Goal: Information Seeking & Learning: Check status

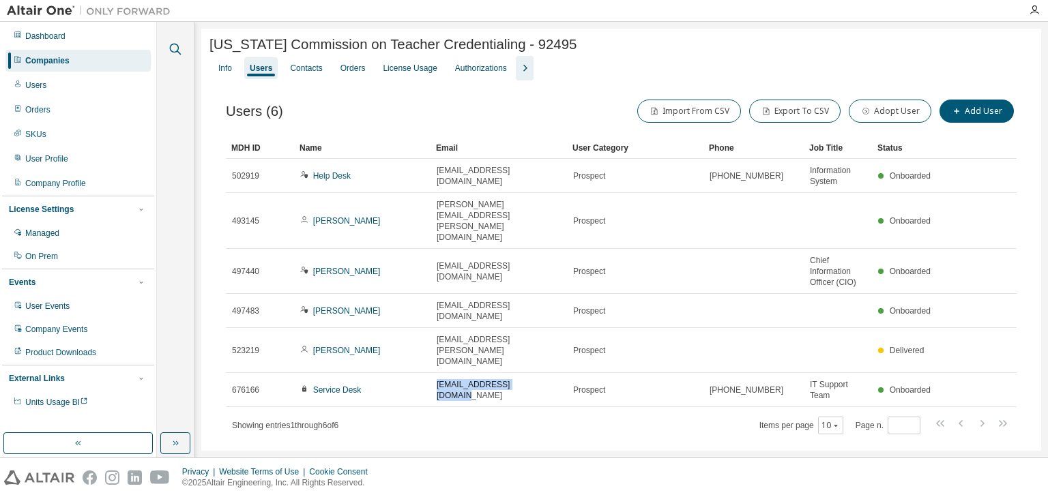
click at [173, 50] on icon "button" at bounding box center [175, 49] width 16 height 16
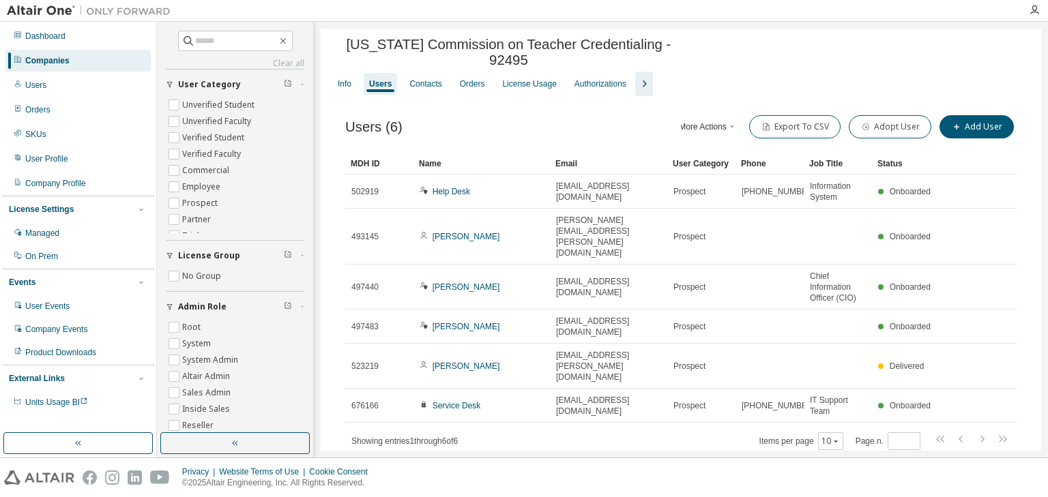
click at [61, 57] on div "Companies" at bounding box center [47, 60] width 44 height 11
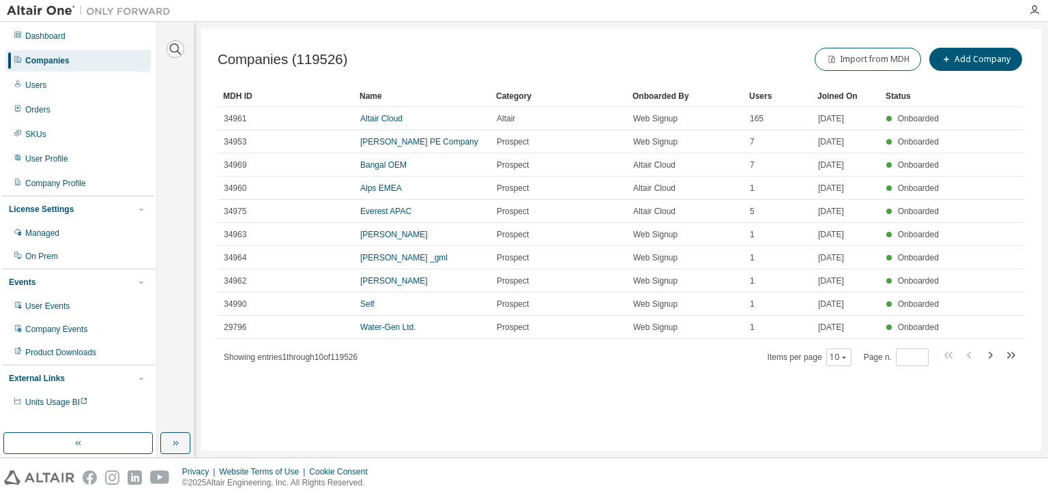
click at [167, 49] on icon "button" at bounding box center [175, 49] width 16 height 16
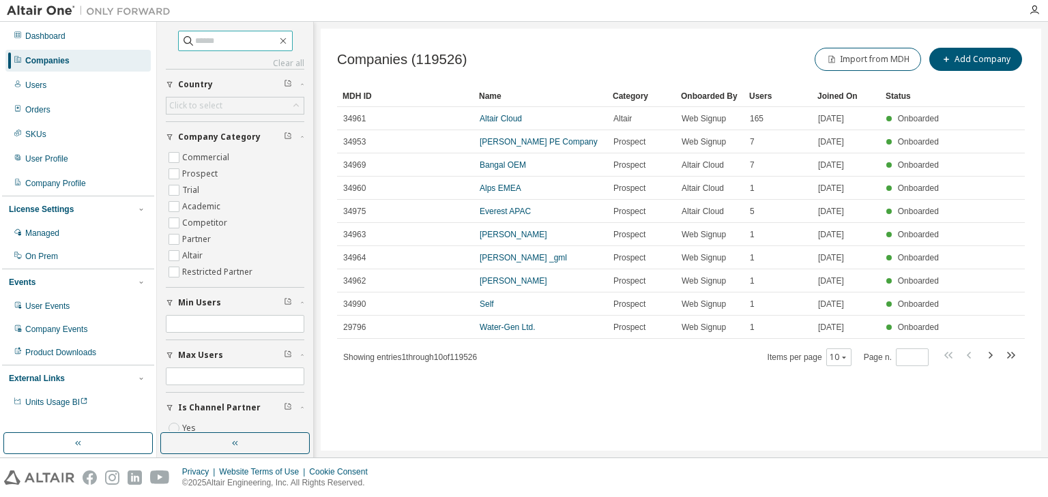
click at [202, 41] on input "text" at bounding box center [236, 41] width 82 height 14
click at [202, 41] on input "**" at bounding box center [236, 41] width 82 height 14
type input "*****"
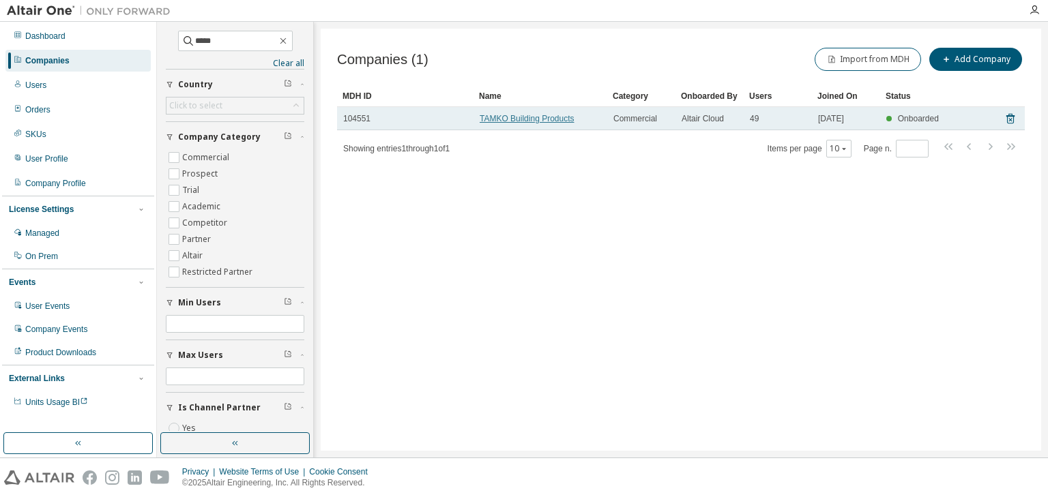
click at [523, 121] on link "TAMKO Building Products" at bounding box center [527, 119] width 95 height 10
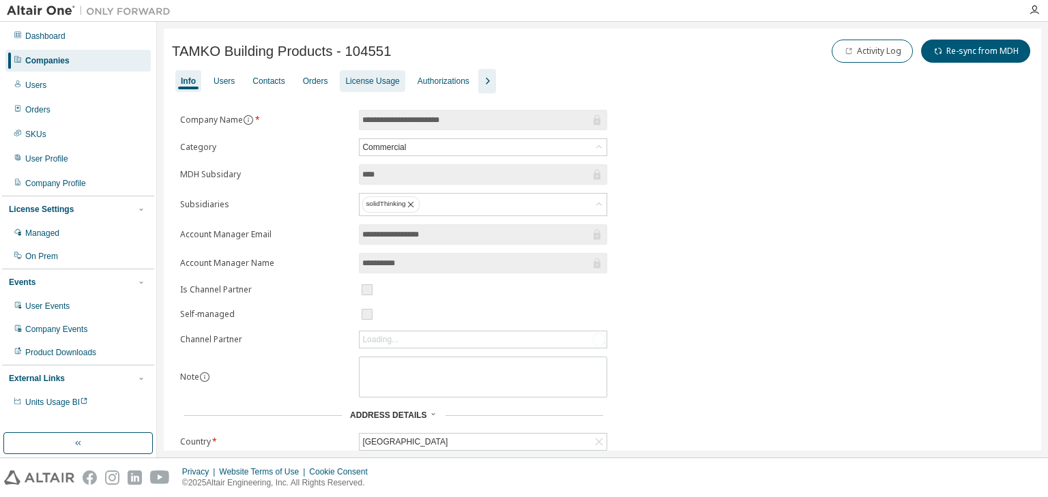
click at [371, 85] on div "License Usage" at bounding box center [372, 81] width 54 height 11
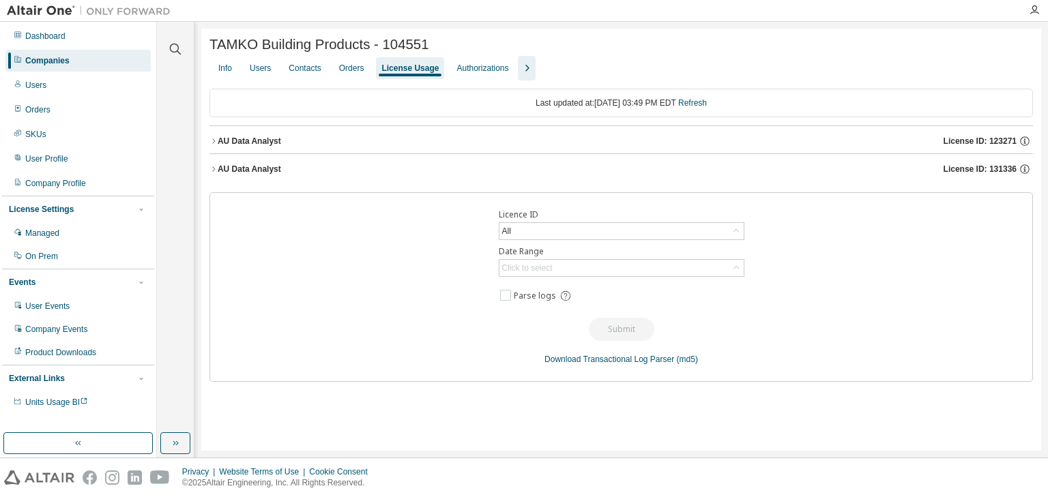
click at [212, 143] on icon "button" at bounding box center [213, 141] width 8 height 8
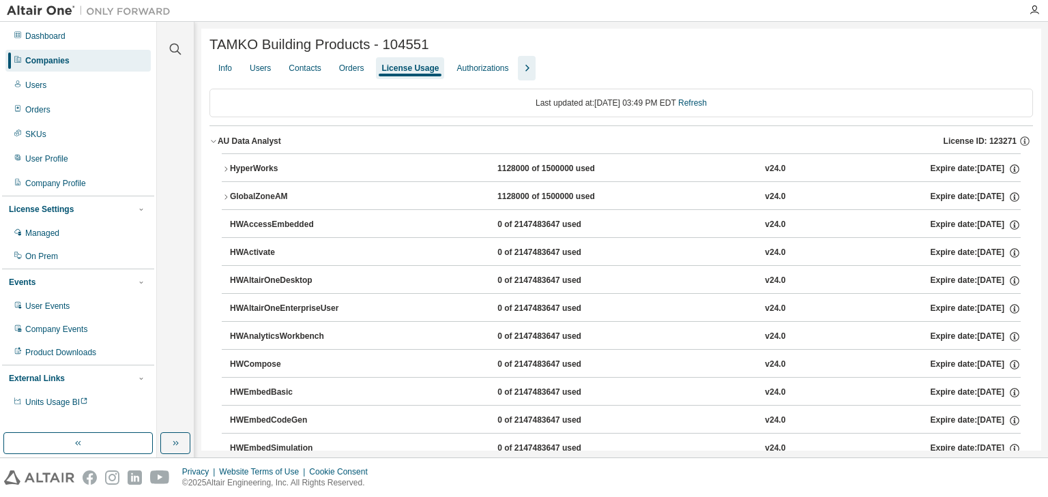
click at [224, 176] on button "HyperWorks 1128000 of 1500000 used v24.0 Expire date: 2025-12-15" at bounding box center [621, 169] width 799 height 30
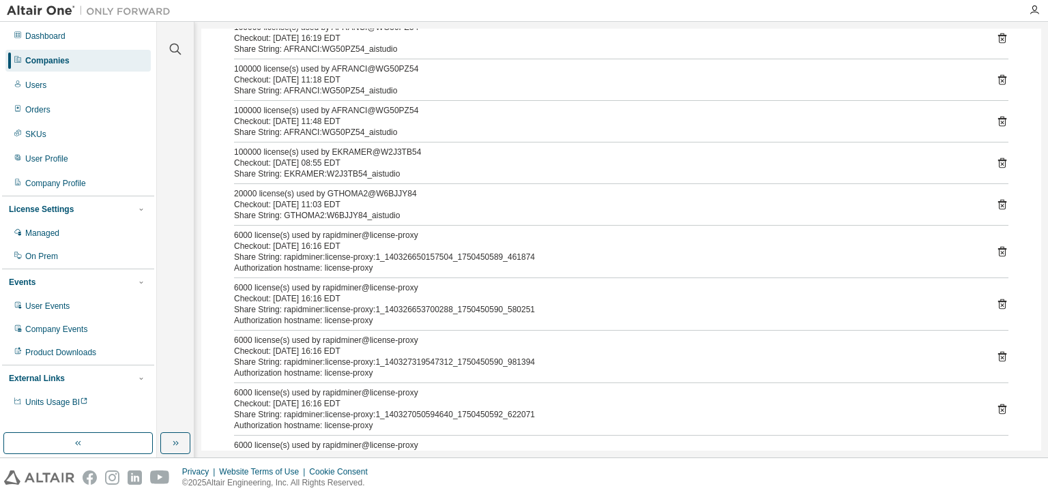
scroll to position [273, 0]
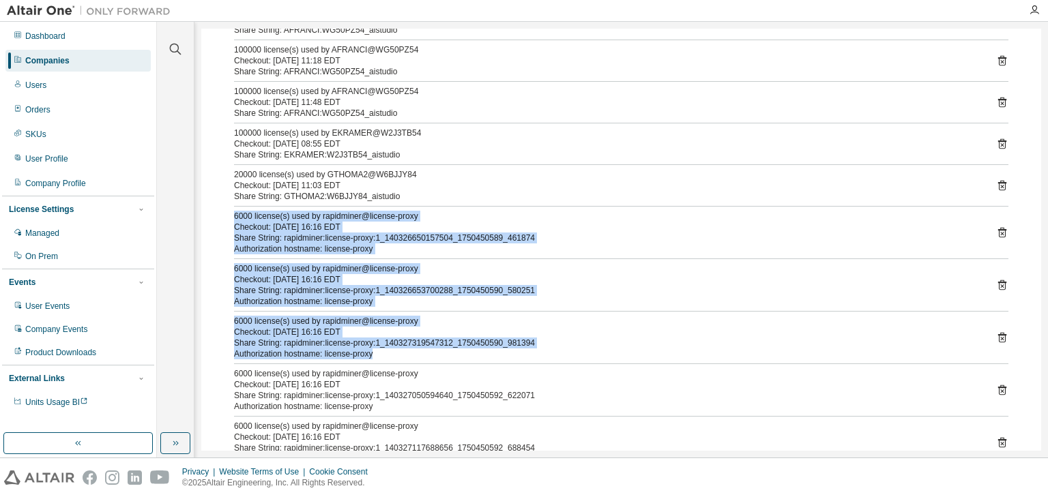
drag, startPoint x: 235, startPoint y: 221, endPoint x: 333, endPoint y: 226, distance: 98.4
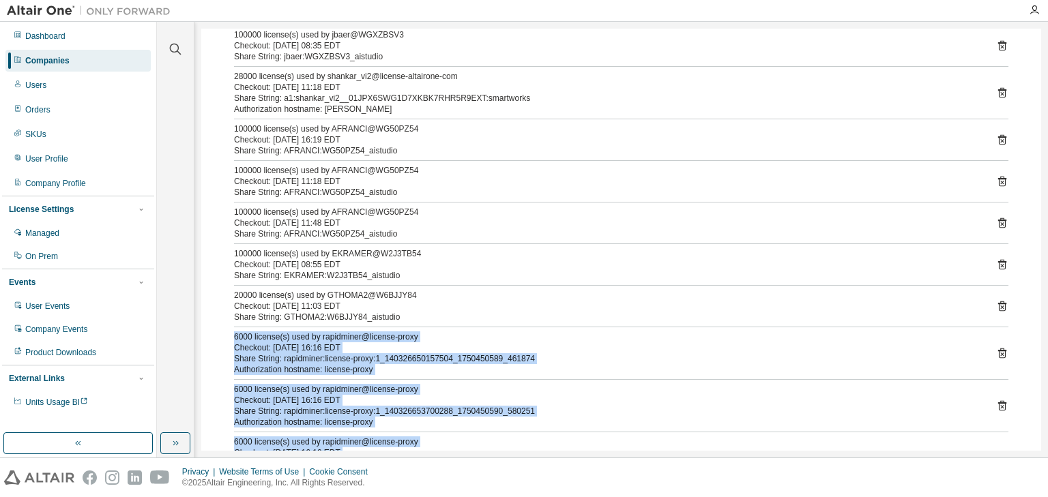
scroll to position [0, 0]
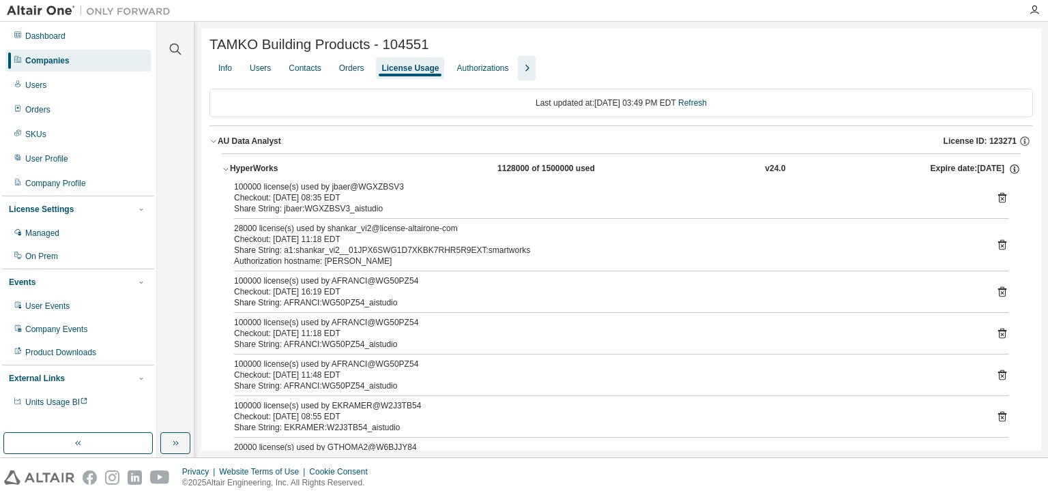
click at [224, 172] on icon "button" at bounding box center [226, 169] width 8 height 8
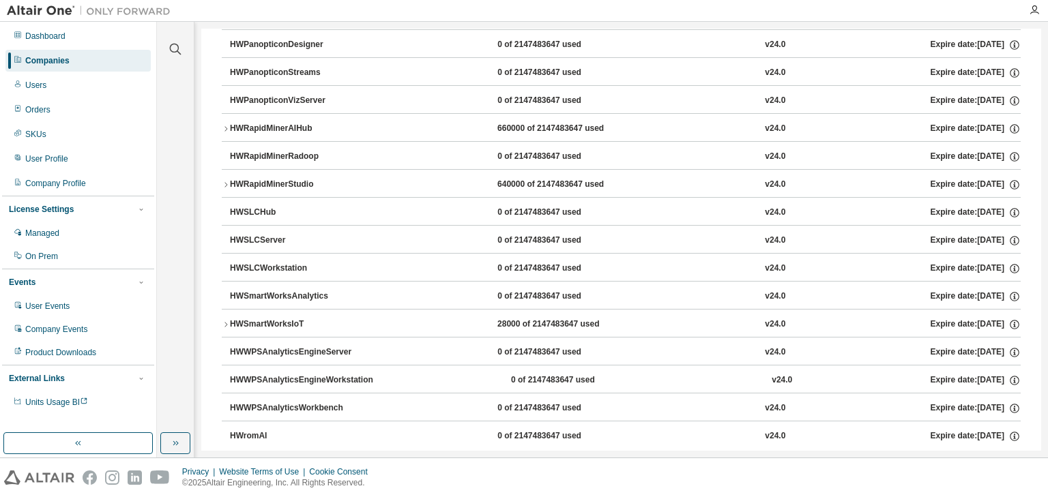
scroll to position [873, 0]
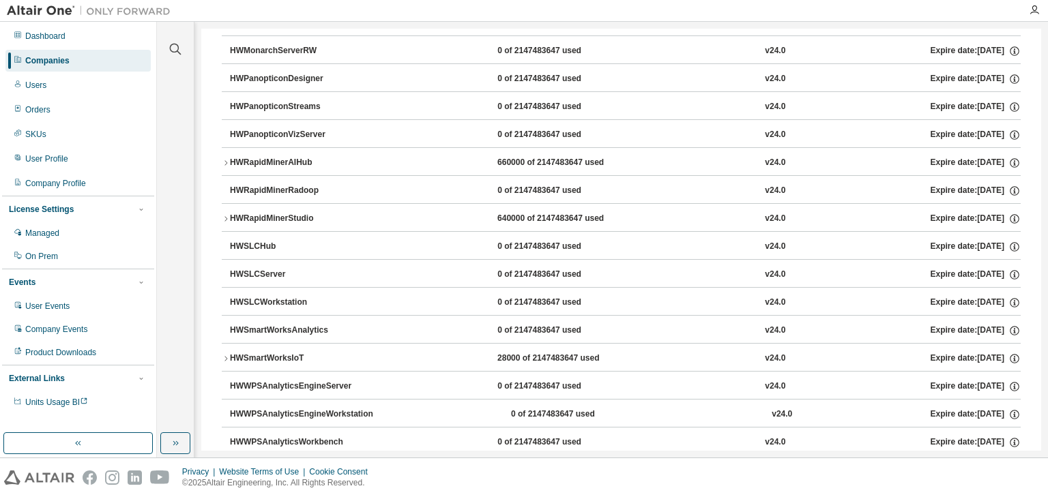
click at [225, 161] on icon "button" at bounding box center [226, 163] width 8 height 8
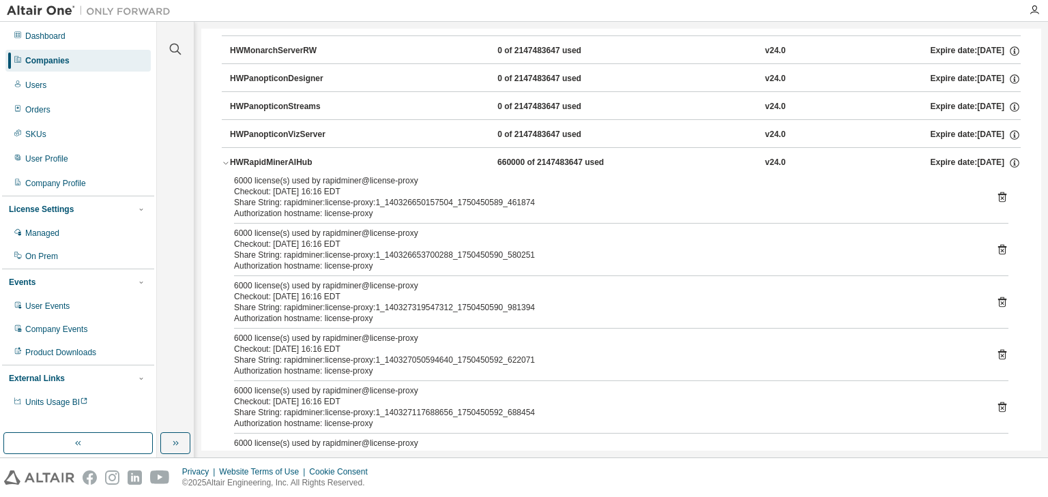
scroll to position [928, 0]
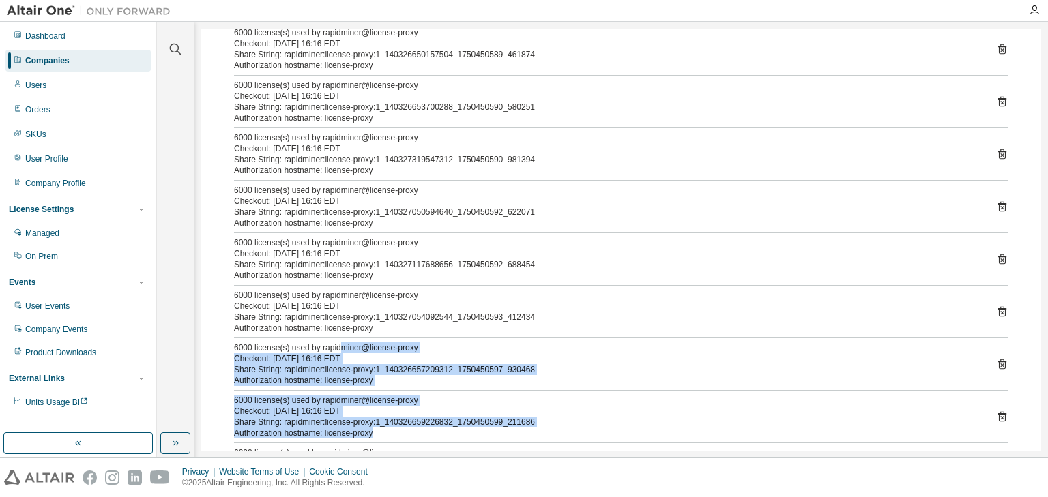
drag, startPoint x: 345, startPoint y: 439, endPoint x: 269, endPoint y: 445, distance: 75.9
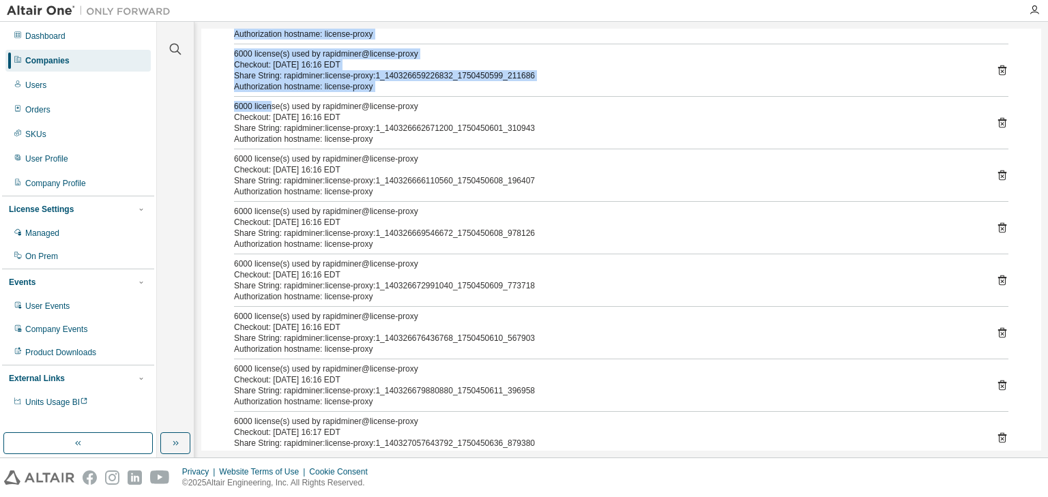
scroll to position [1349, 0]
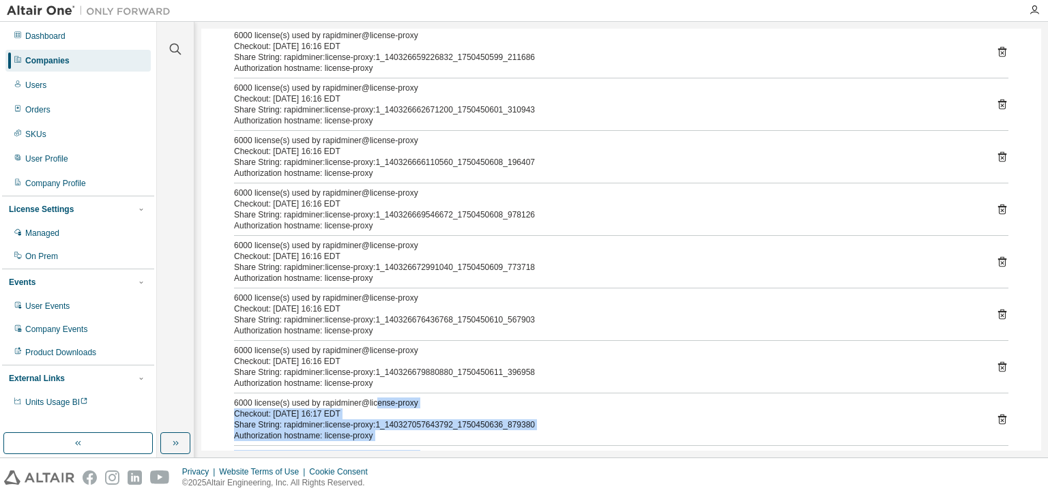
drag, startPoint x: 382, startPoint y: 439, endPoint x: 278, endPoint y: 443, distance: 103.8
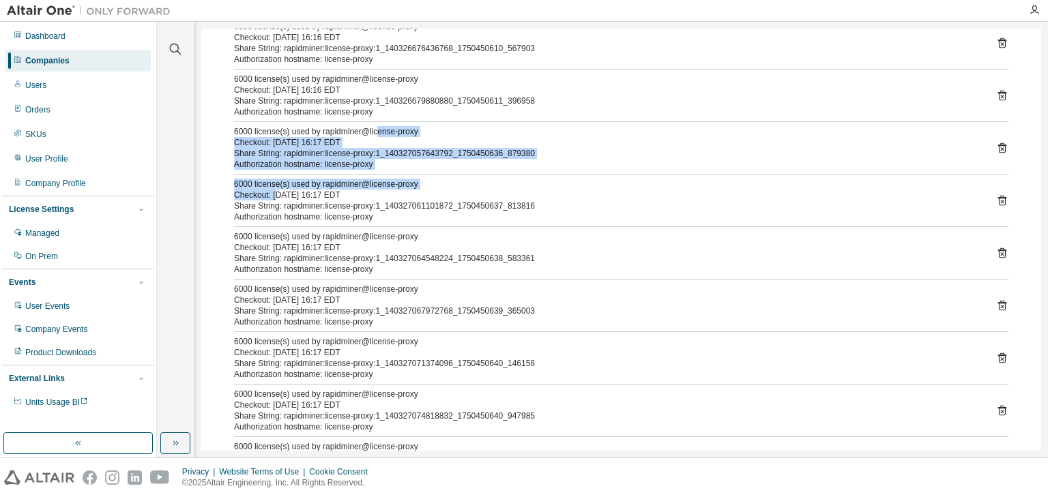
scroll to position [1685, 0]
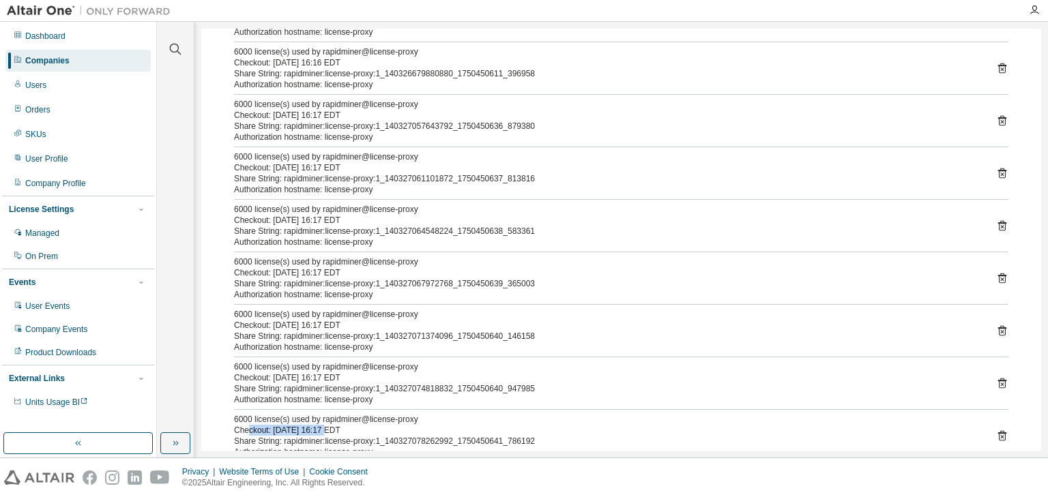
drag, startPoint x: 327, startPoint y: 430, endPoint x: 246, endPoint y: 423, distance: 81.5
click at [246, 425] on div "Checkout: 2025-06-20 16:17 EDT" at bounding box center [605, 430] width 742 height 11
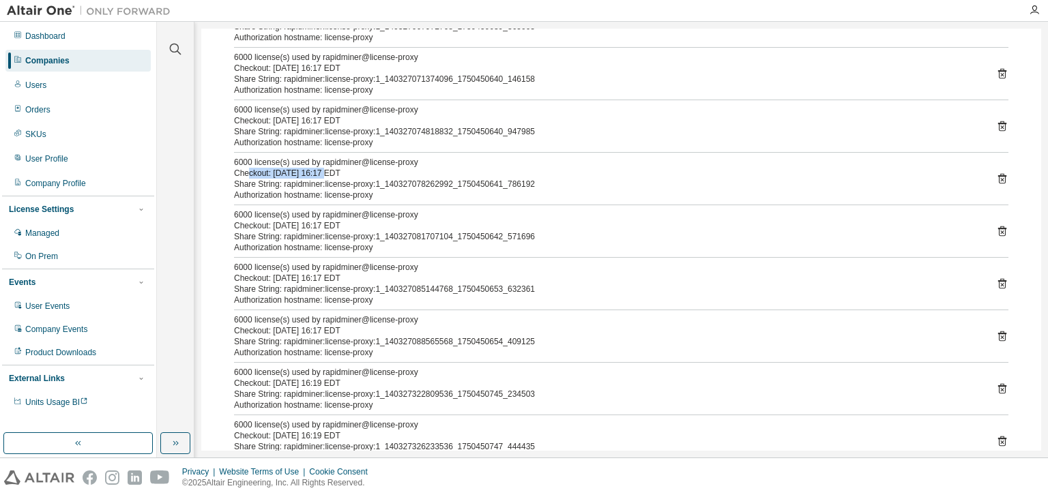
scroll to position [1958, 0]
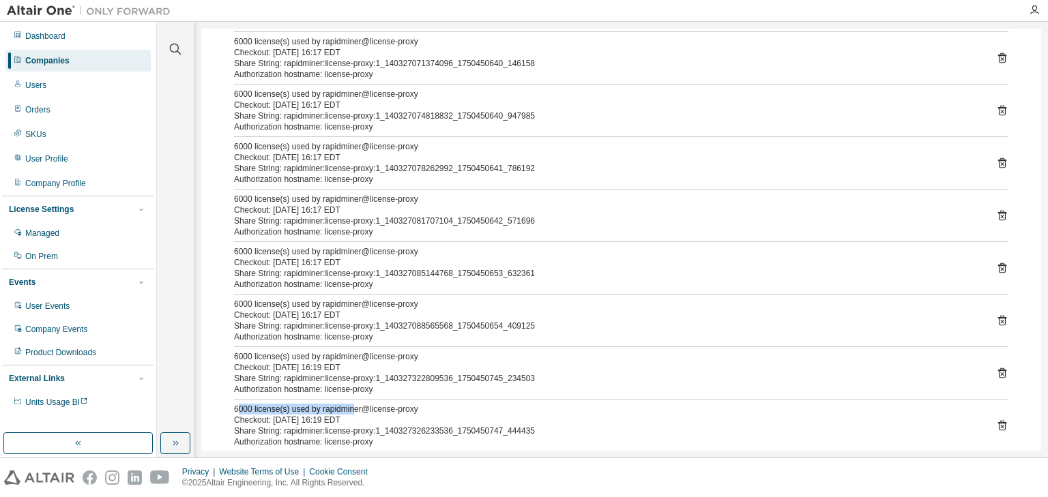
drag, startPoint x: 360, startPoint y: 405, endPoint x: 238, endPoint y: 403, distance: 121.4
click at [238, 404] on div "6000 license(s) used by rapidminer@license-proxy" at bounding box center [605, 409] width 742 height 11
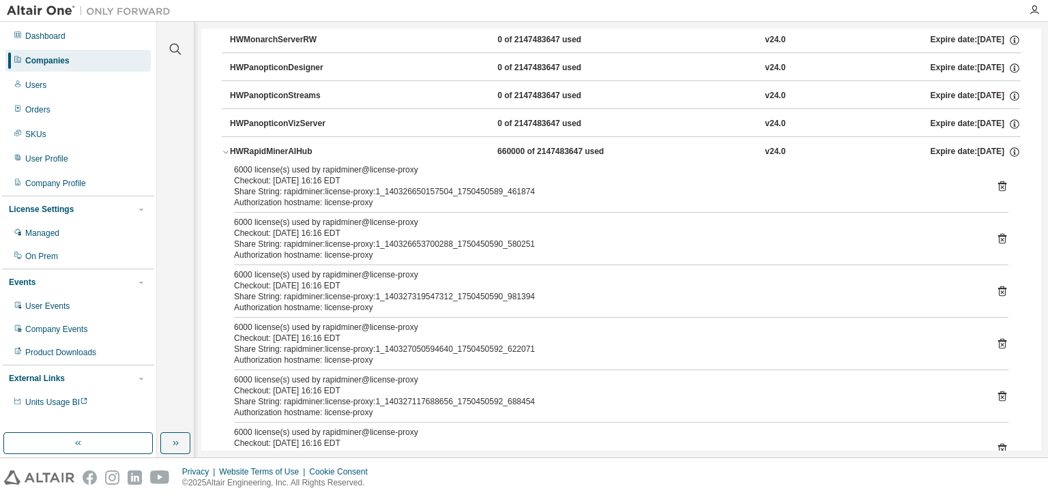
scroll to position [866, 0]
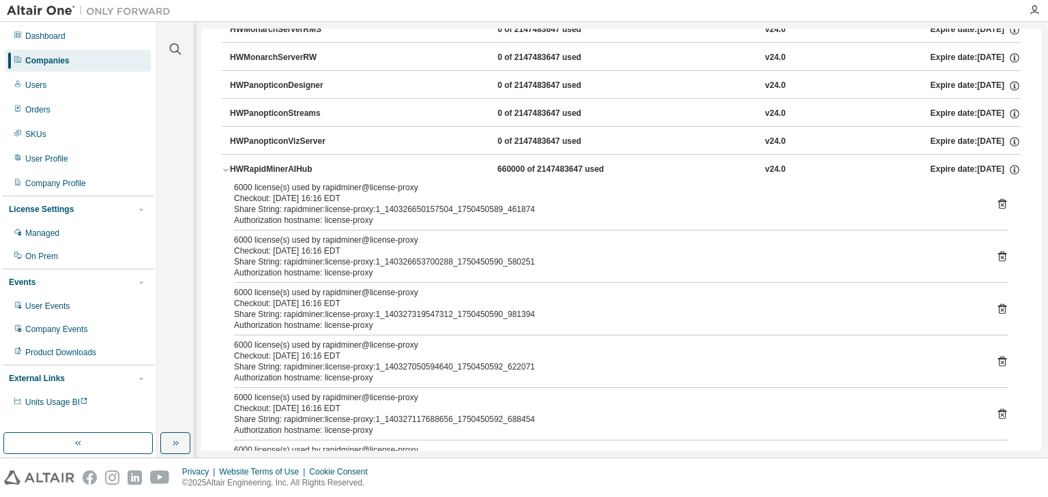
click at [226, 141] on div "HWPanopticonVizServer 0 of 2147483647 used v24.0 Expire date: 2025-12-15" at bounding box center [621, 140] width 799 height 28
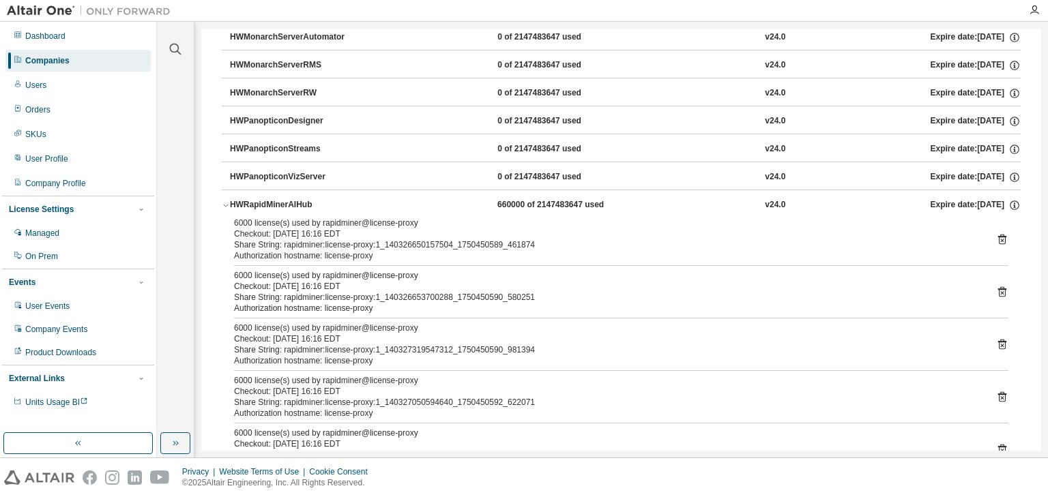
scroll to position [812, 0]
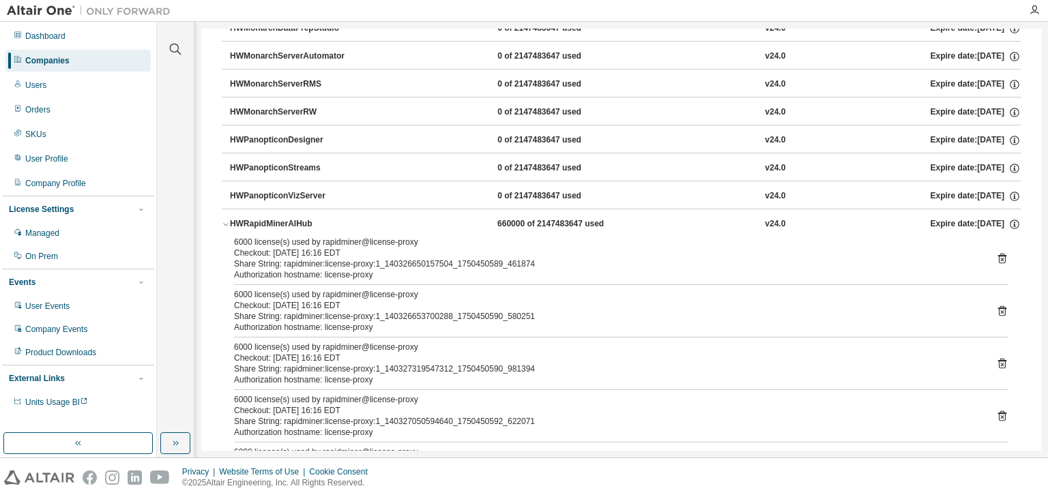
drag, startPoint x: 222, startPoint y: 232, endPoint x: 260, endPoint y: 253, distance: 43.7
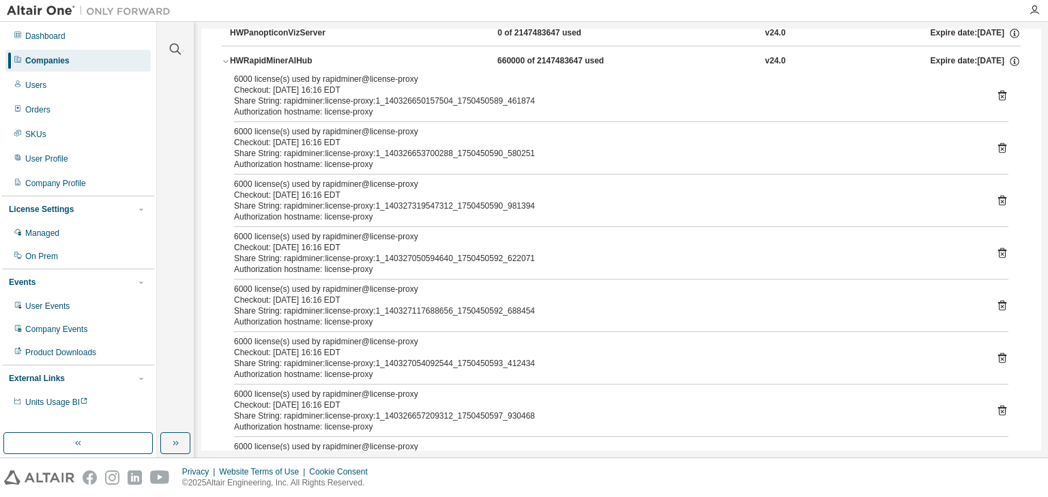
scroll to position [976, 0]
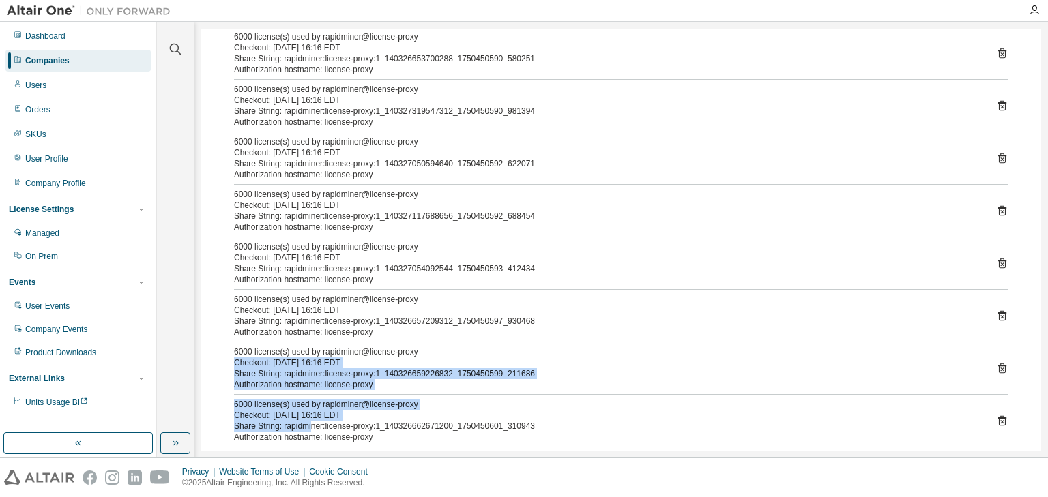
drag, startPoint x: 445, startPoint y: 441, endPoint x: 314, endPoint y: 398, distance: 137.6
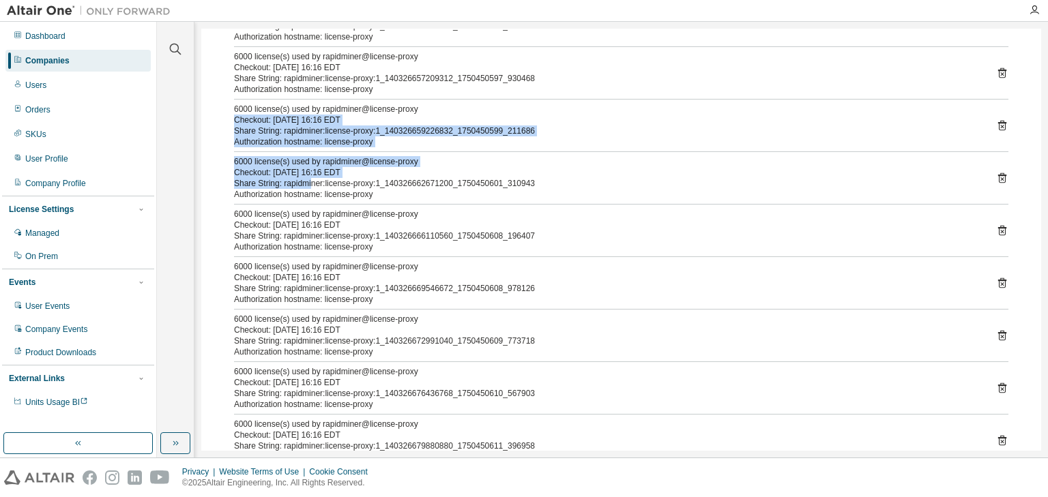
scroll to position [1343, 0]
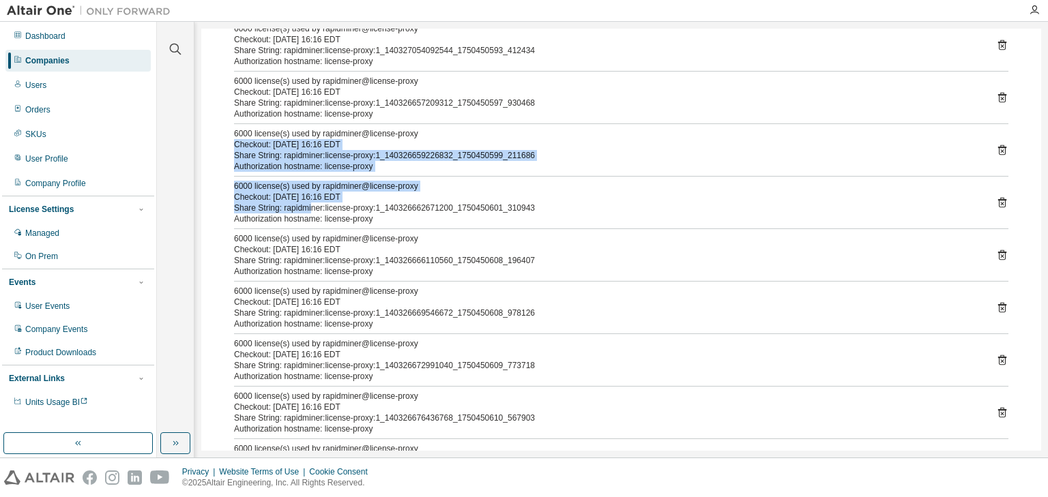
drag, startPoint x: 426, startPoint y: 396, endPoint x: 357, endPoint y: 404, distance: 69.3
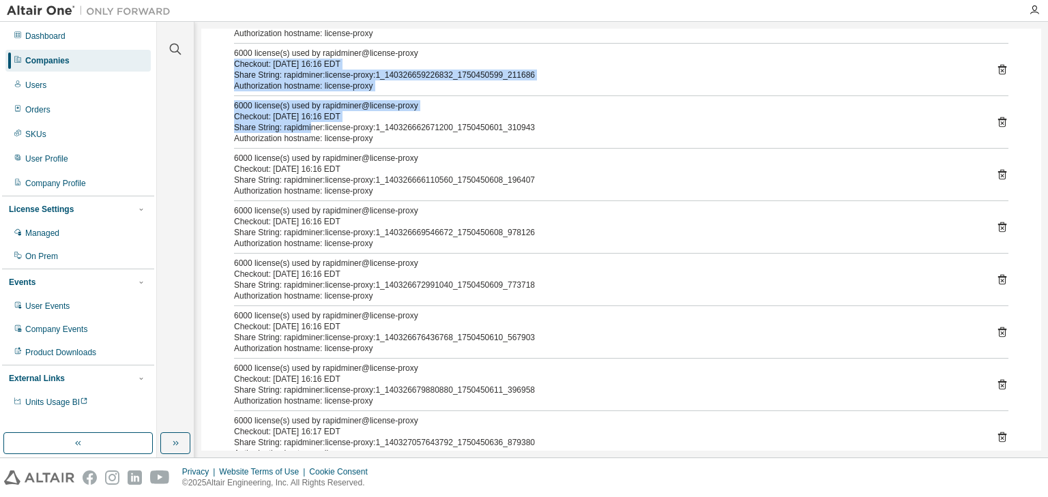
scroll to position [1397, 0]
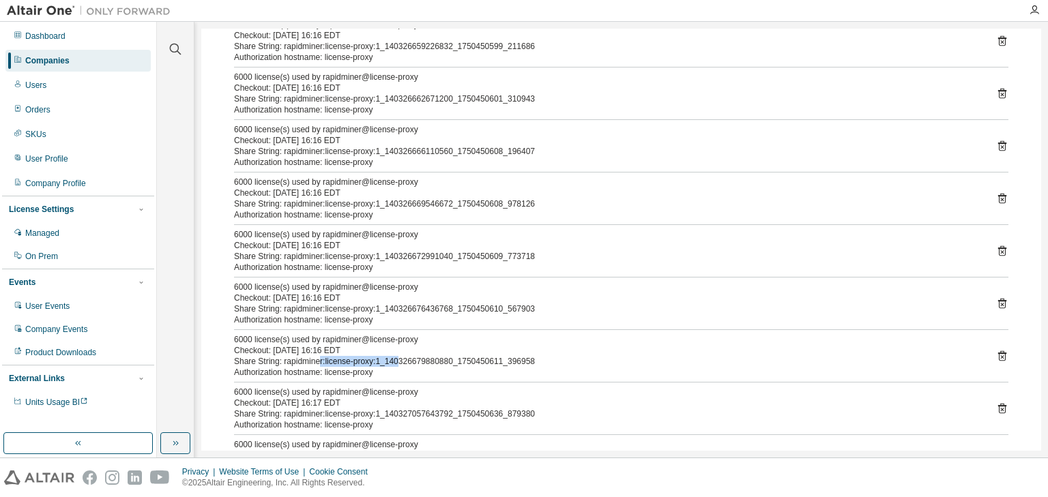
drag, startPoint x: 400, startPoint y: 359, endPoint x: 326, endPoint y: 353, distance: 74.6
click at [326, 356] on div "Share String: rapidminer:license-proxy:1_140326679880880_1750450611_396958" at bounding box center [605, 361] width 742 height 11
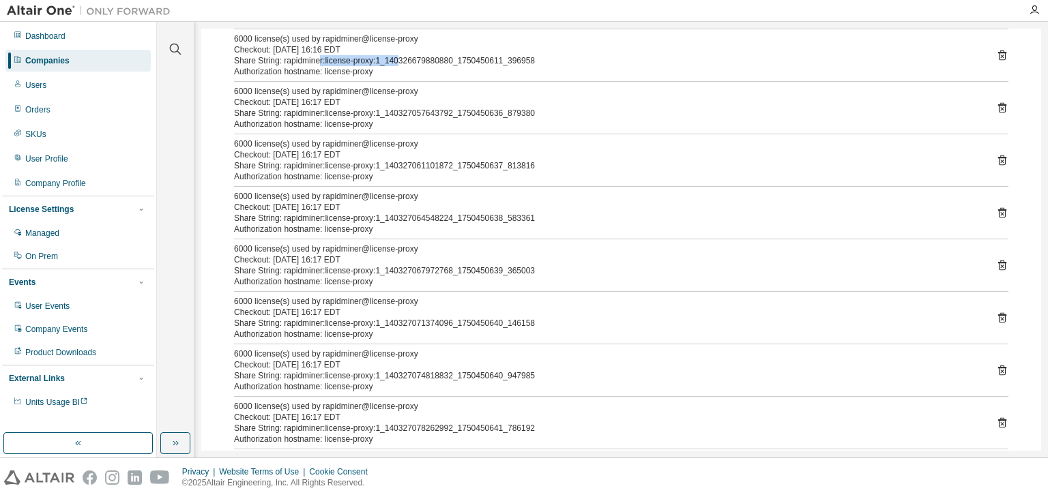
scroll to position [1725, 0]
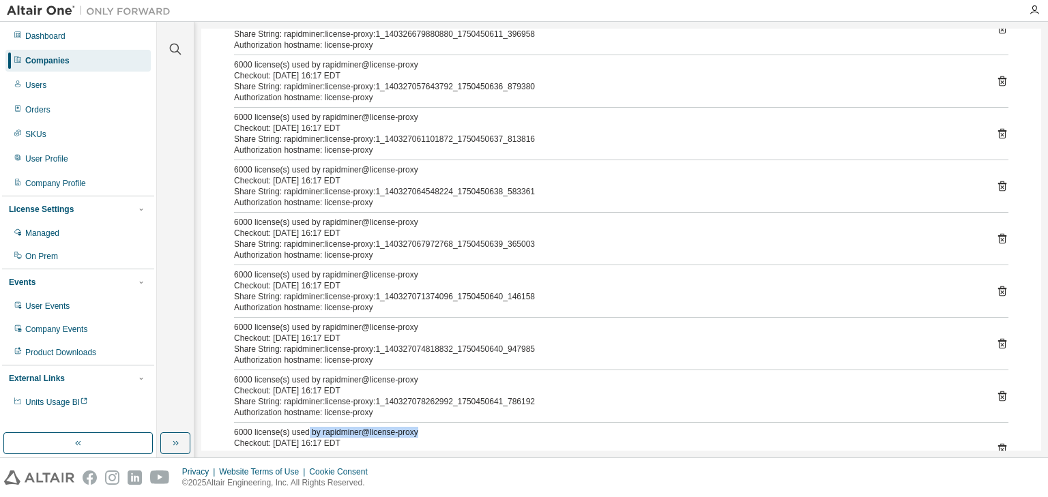
drag, startPoint x: 426, startPoint y: 424, endPoint x: 308, endPoint y: 431, distance: 117.5
click at [308, 431] on div "6000 license(s) used by rapidminer@license-proxy" at bounding box center [605, 432] width 742 height 11
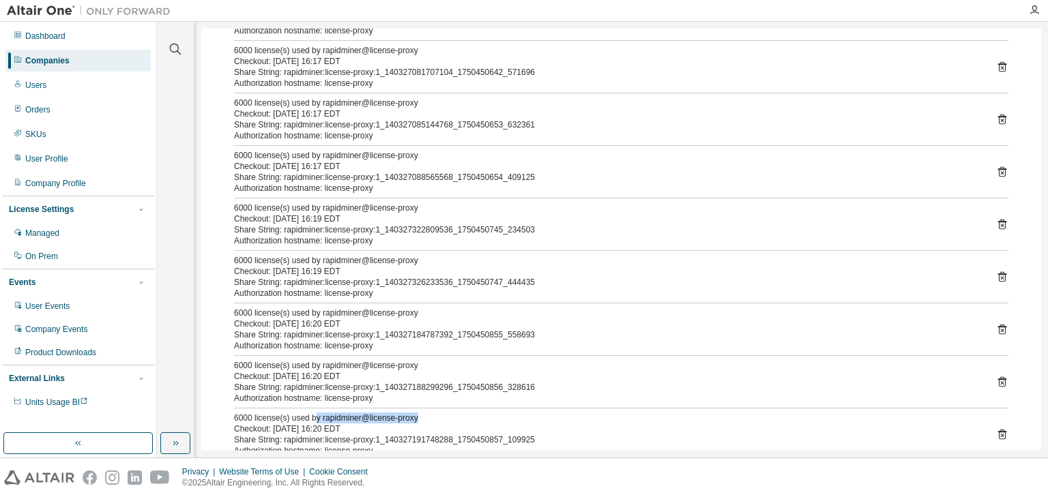
drag, startPoint x: 434, startPoint y: 415, endPoint x: 314, endPoint y: 415, distance: 120.1
click at [314, 415] on div "6000 license(s) used by rapidminer@license-proxy" at bounding box center [605, 418] width 742 height 11
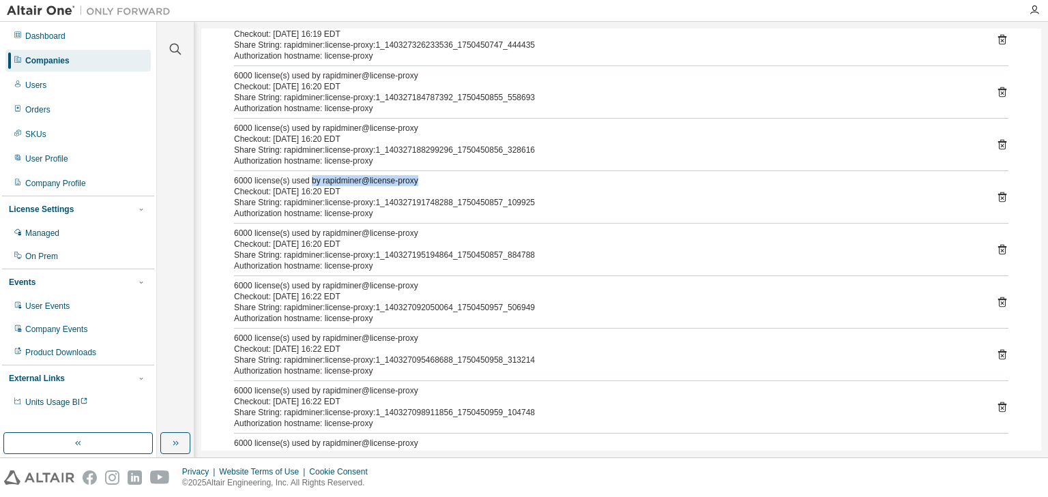
scroll to position [2325, 0]
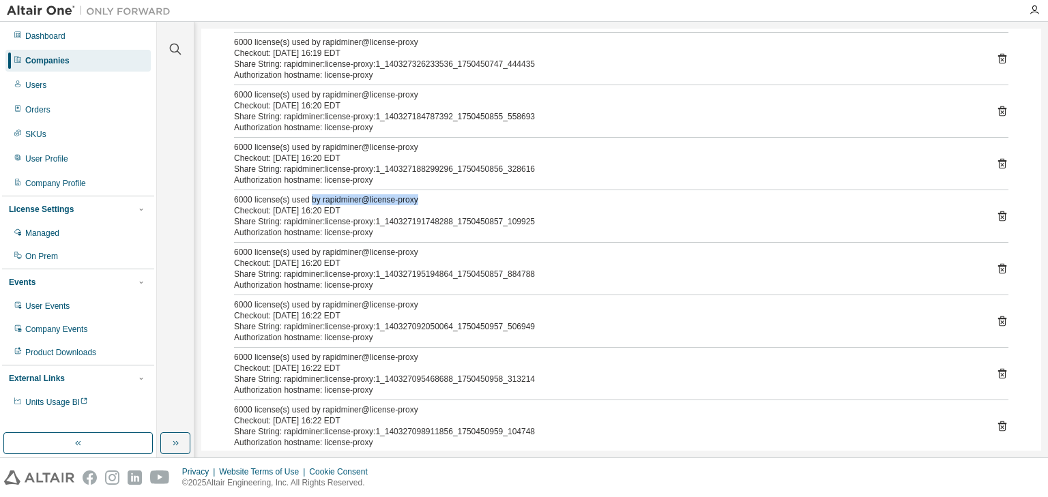
drag, startPoint x: 414, startPoint y: 414, endPoint x: 310, endPoint y: 407, distance: 103.9
click at [310, 407] on div "6000 license(s) used by rapidminer@license-proxy Checkout: 2025-06-20 16:22 EDT" at bounding box center [605, 416] width 742 height 22
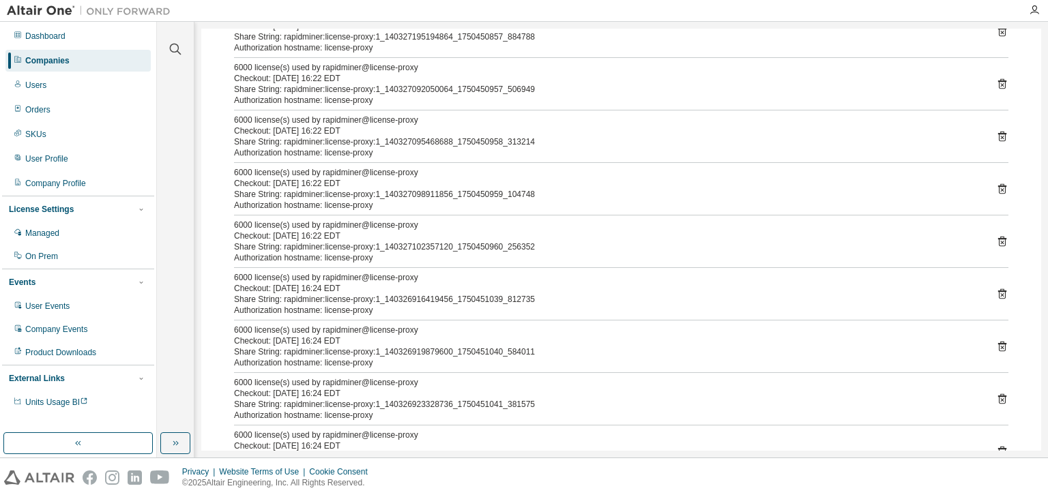
scroll to position [2543, 0]
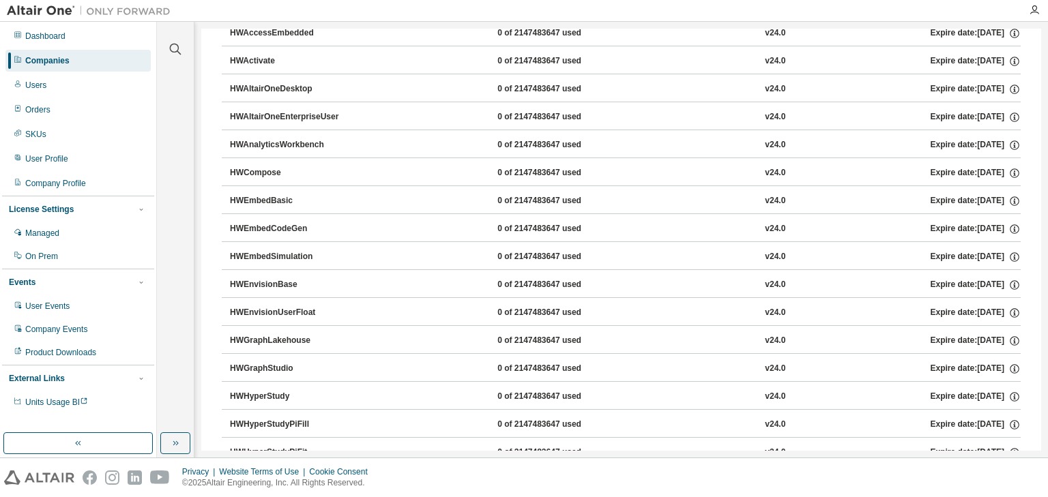
scroll to position [0, 0]
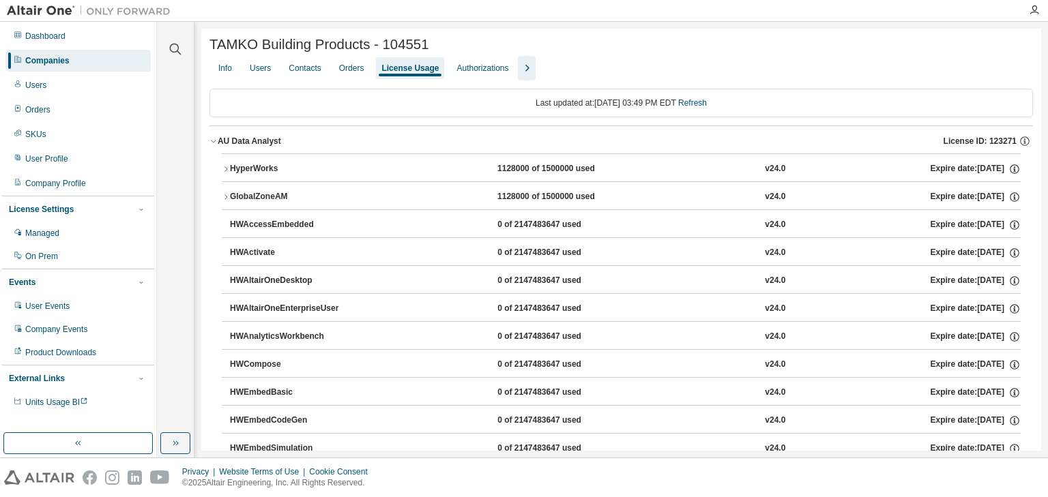
click at [70, 60] on div "Companies" at bounding box center [47, 60] width 44 height 11
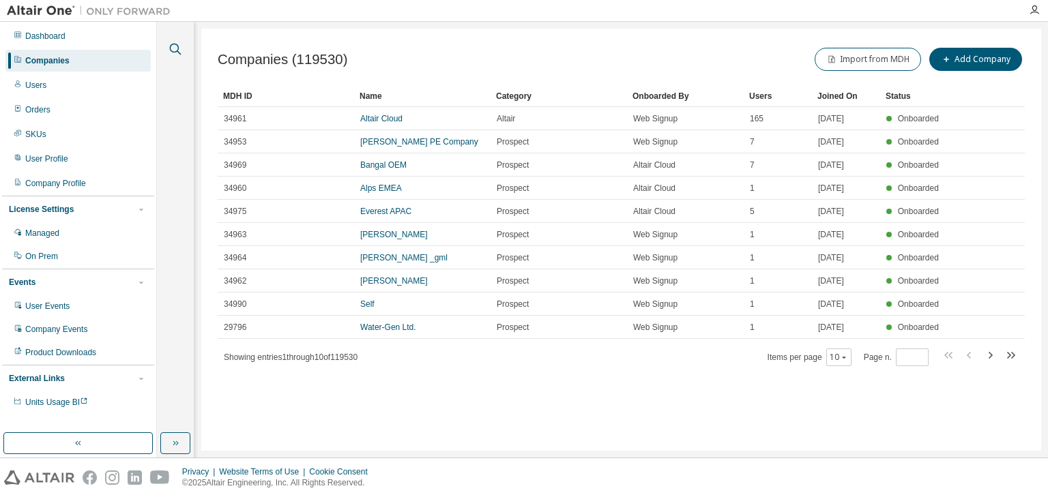
click at [173, 47] on icon "button" at bounding box center [175, 49] width 16 height 16
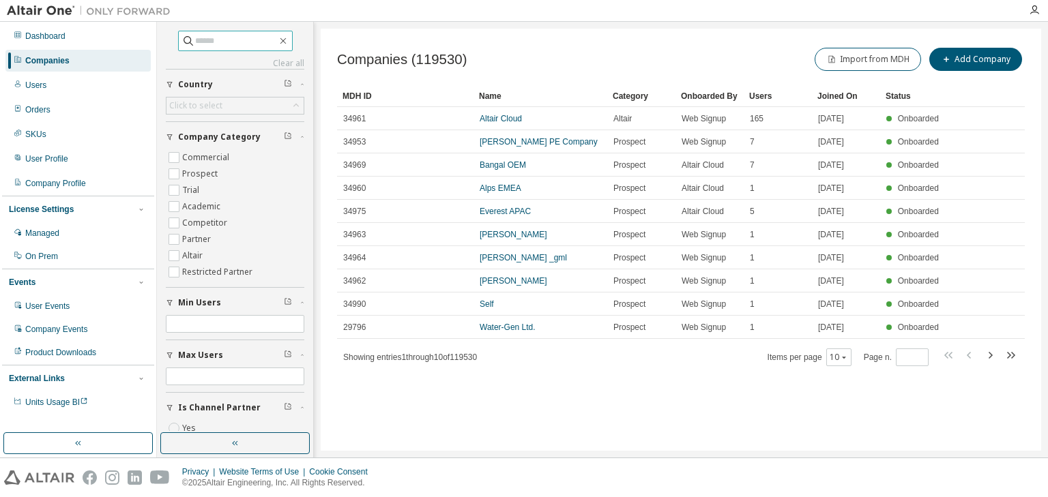
click at [195, 40] on input "text" at bounding box center [236, 41] width 82 height 14
type input "*******"
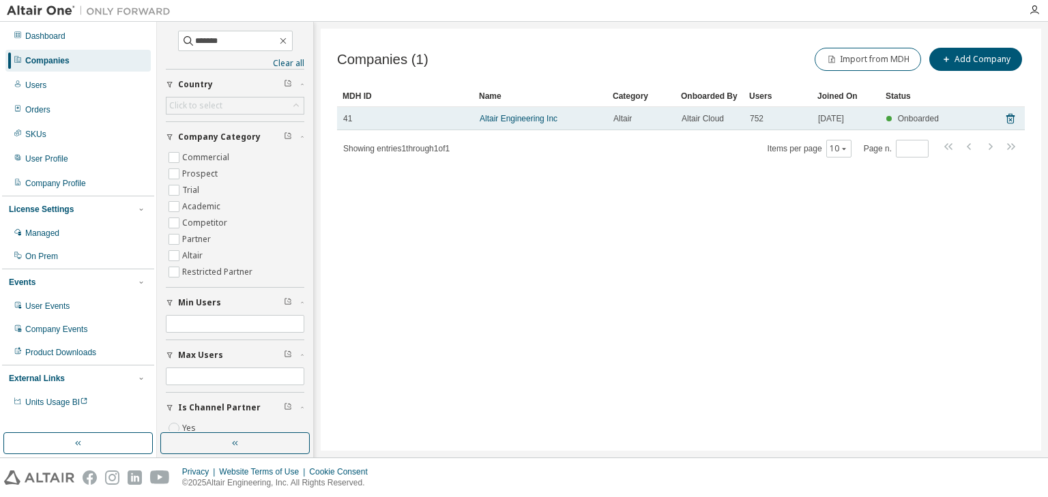
click at [507, 126] on td "Altair Engineering Inc" at bounding box center [540, 118] width 134 height 23
click at [507, 122] on link "Altair Engineering Inc" at bounding box center [519, 119] width 78 height 10
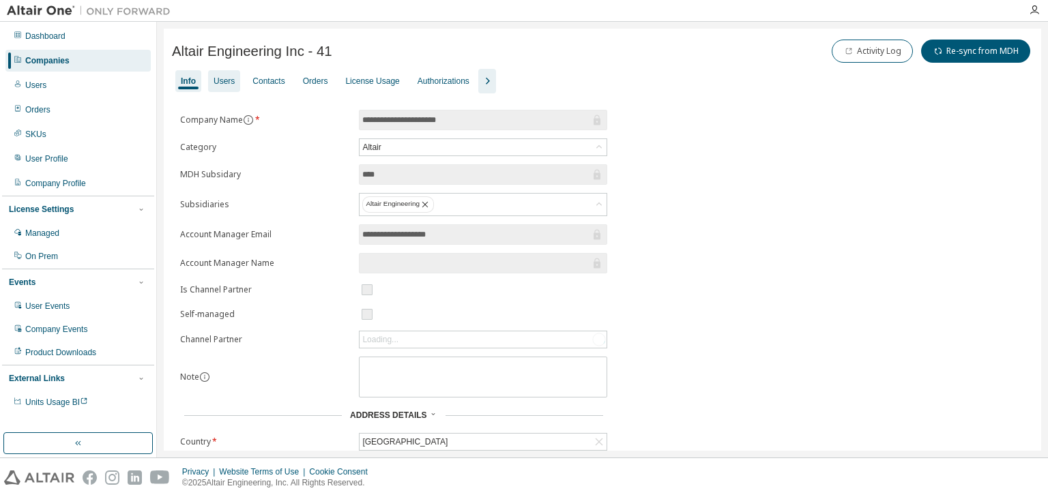
click at [226, 85] on div "Users" at bounding box center [224, 81] width 21 height 11
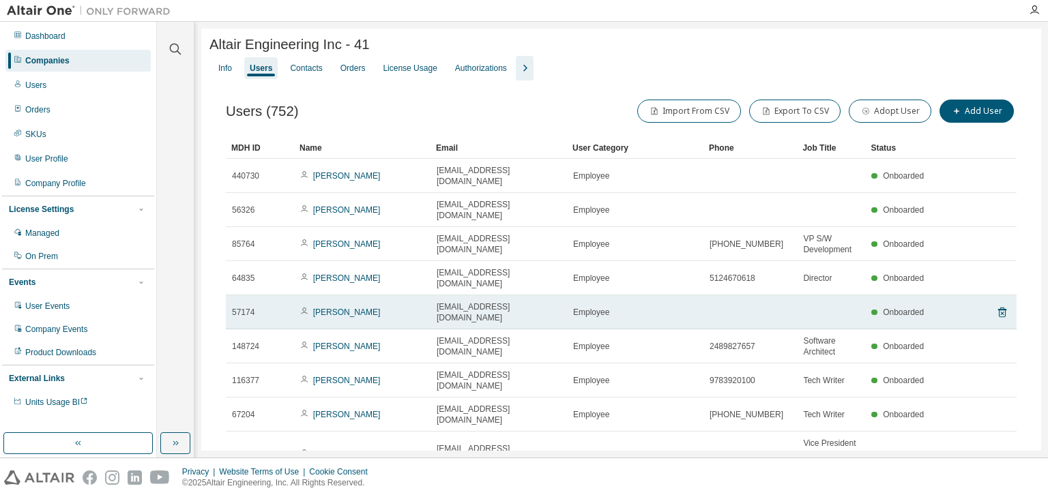
scroll to position [79, 0]
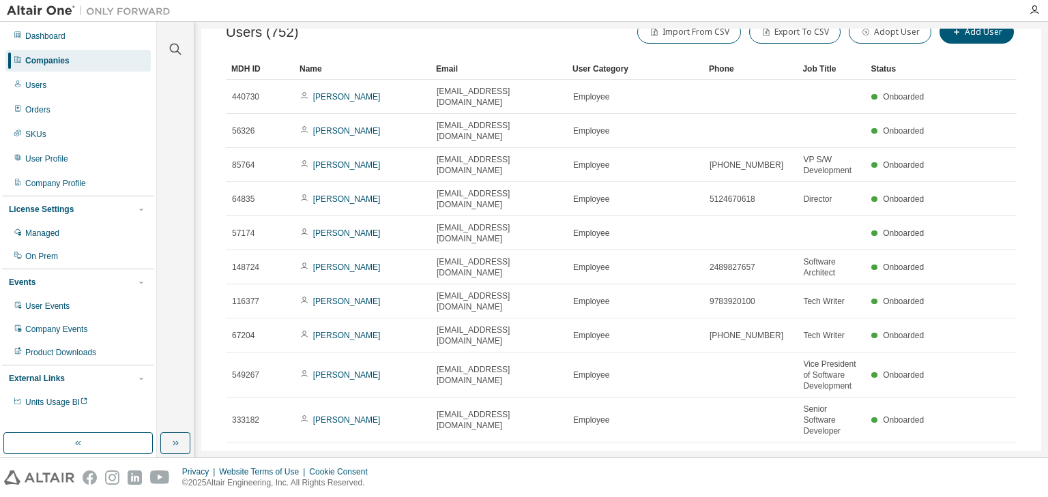
click at [832, 457] on icon "button" at bounding box center [836, 461] width 8 height 8
click at [830, 478] on div "100" at bounding box center [865, 481] width 109 height 16
click at [345, 71] on div "Name" at bounding box center [362, 69] width 126 height 22
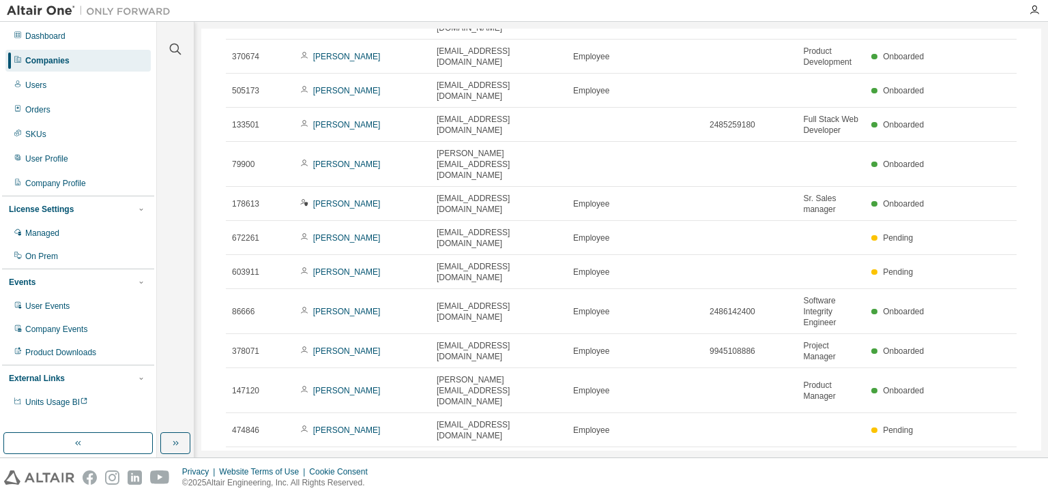
scroll to position [2811, 0]
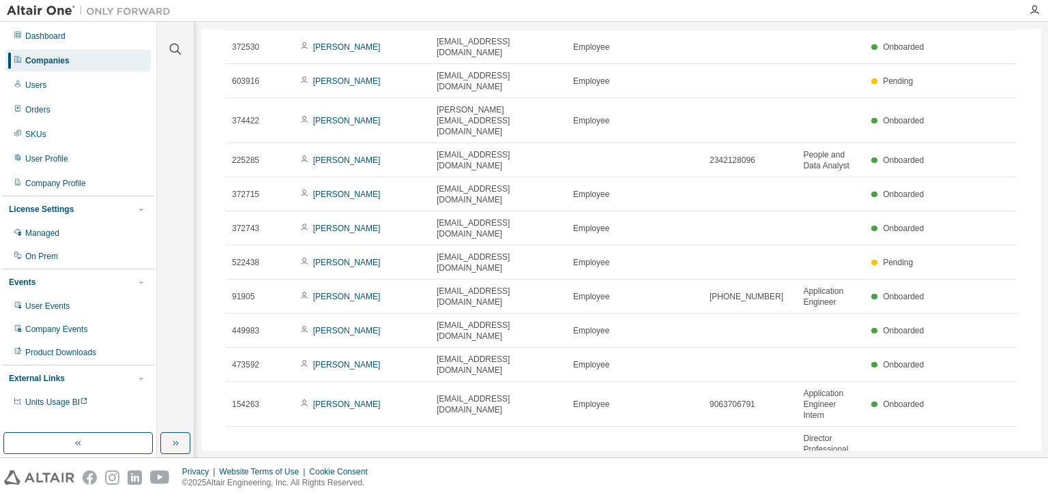
scroll to position [2701, 0]
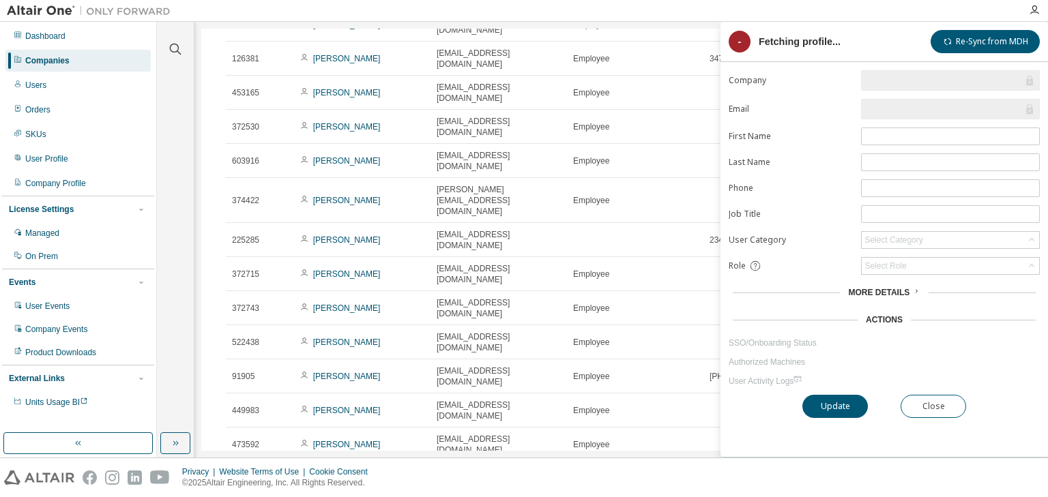
type input "*"
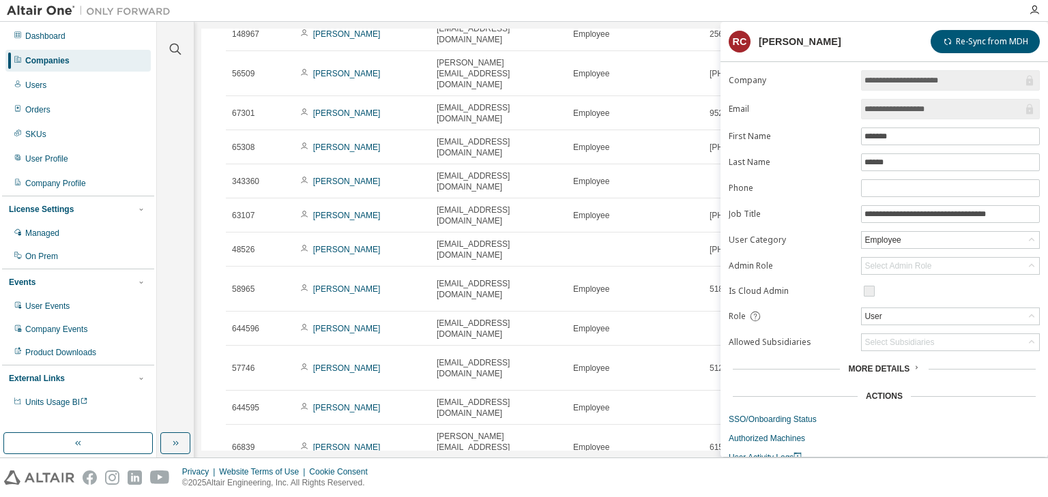
scroll to position [40, 0]
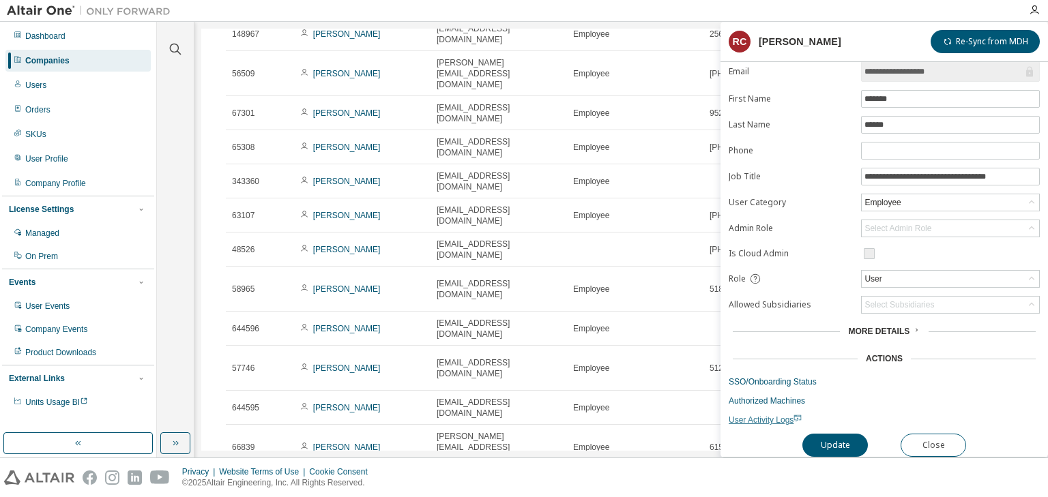
click at [746, 415] on span "User Activity Logs" at bounding box center [765, 420] width 73 height 10
click at [745, 377] on link "SSO/Onboarding Status" at bounding box center [884, 382] width 311 height 11
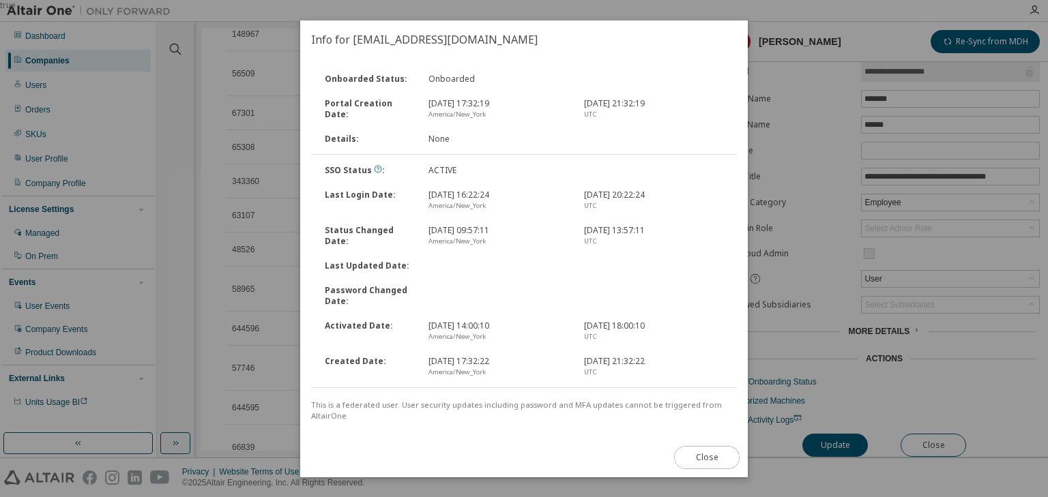
click at [709, 455] on button "Close" at bounding box center [706, 457] width 65 height 23
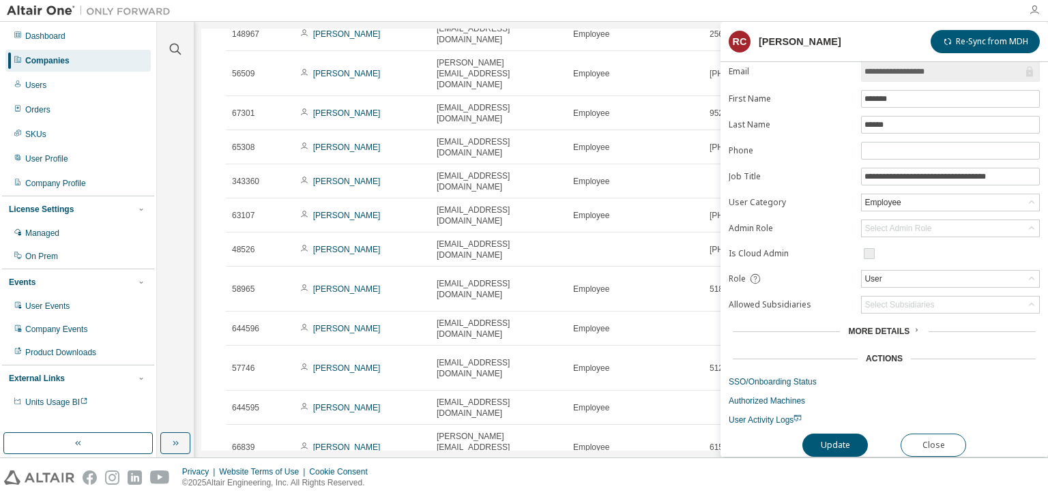
click at [1032, 12] on icon "button" at bounding box center [1034, 10] width 11 height 11
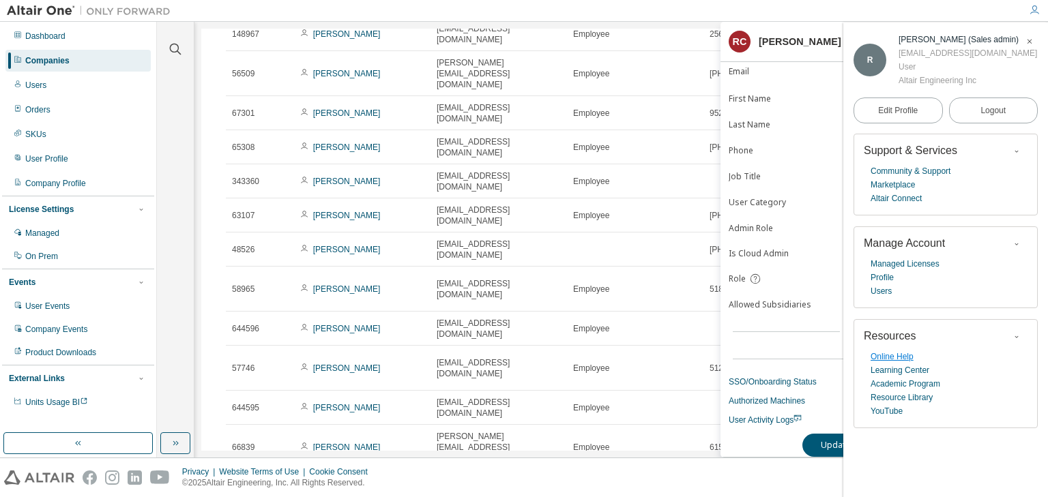
click at [909, 359] on link "Online Help" at bounding box center [891, 357] width 43 height 14
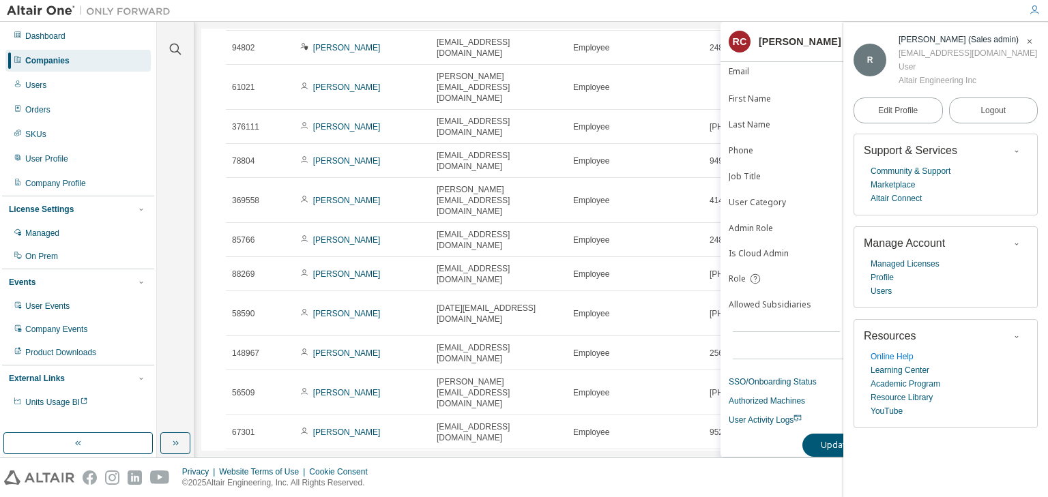
scroll to position [2374, 0]
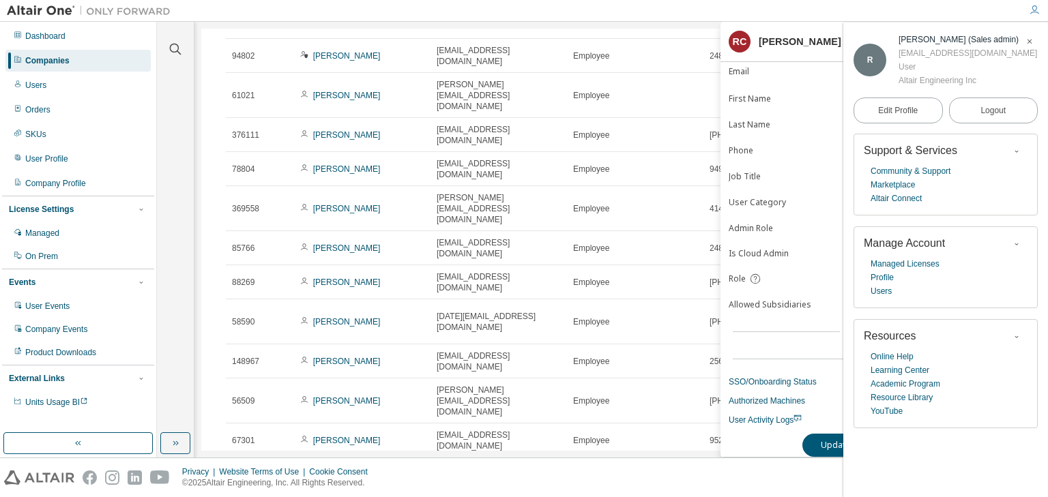
click at [1029, 41] on icon "button" at bounding box center [1029, 42] width 8 height 8
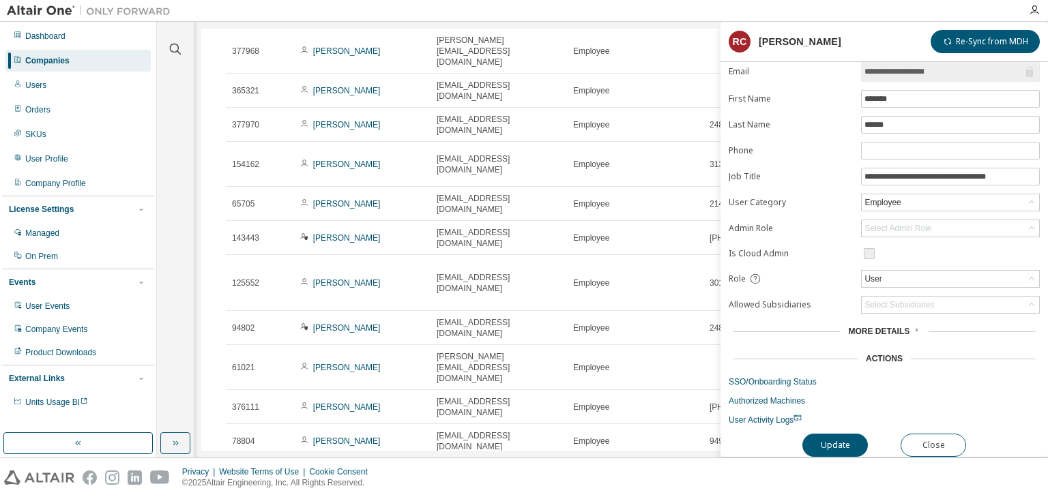
scroll to position [2101, 0]
click at [922, 434] on button "Close" at bounding box center [932, 445] width 65 height 23
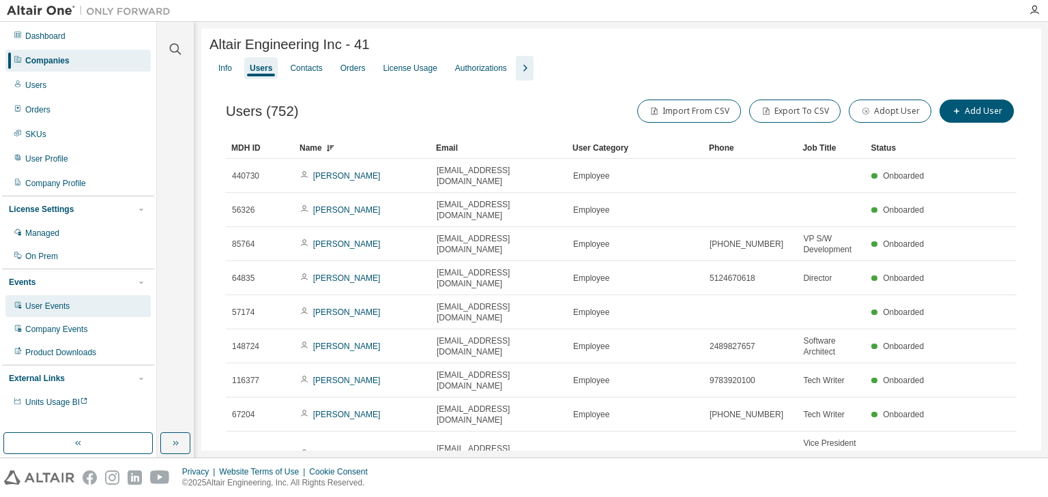
click at [43, 307] on div "User Events" at bounding box center [47, 306] width 44 height 11
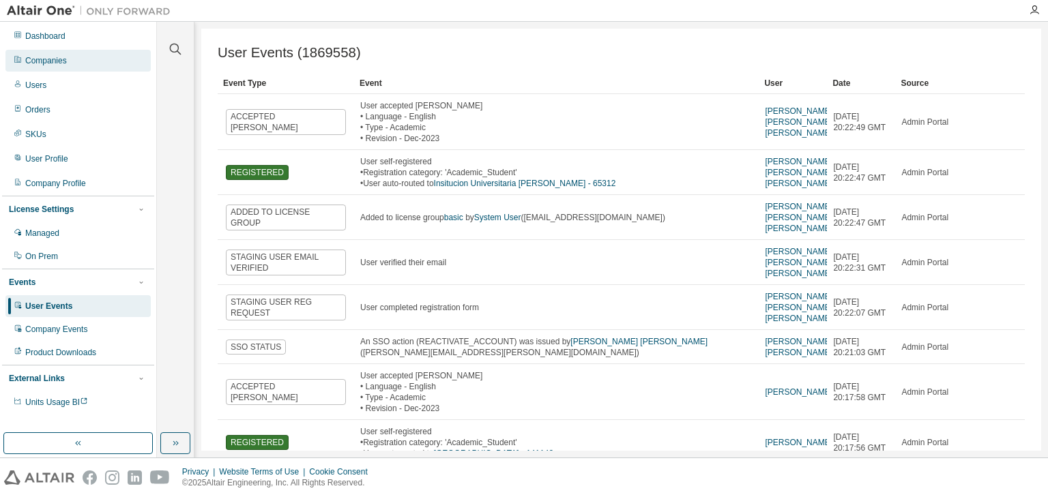
click at [53, 61] on div "Companies" at bounding box center [46, 60] width 42 height 11
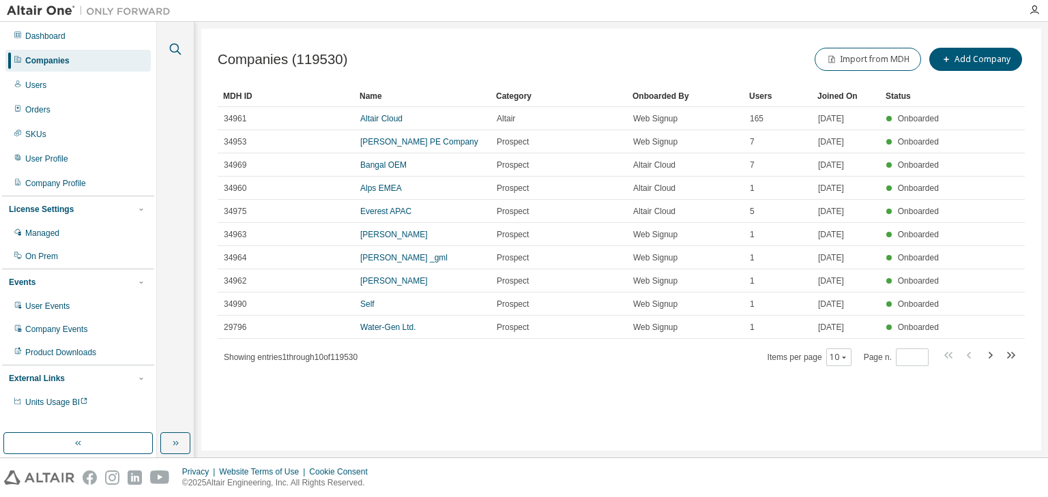
click at [175, 50] on icon "button" at bounding box center [175, 49] width 16 height 16
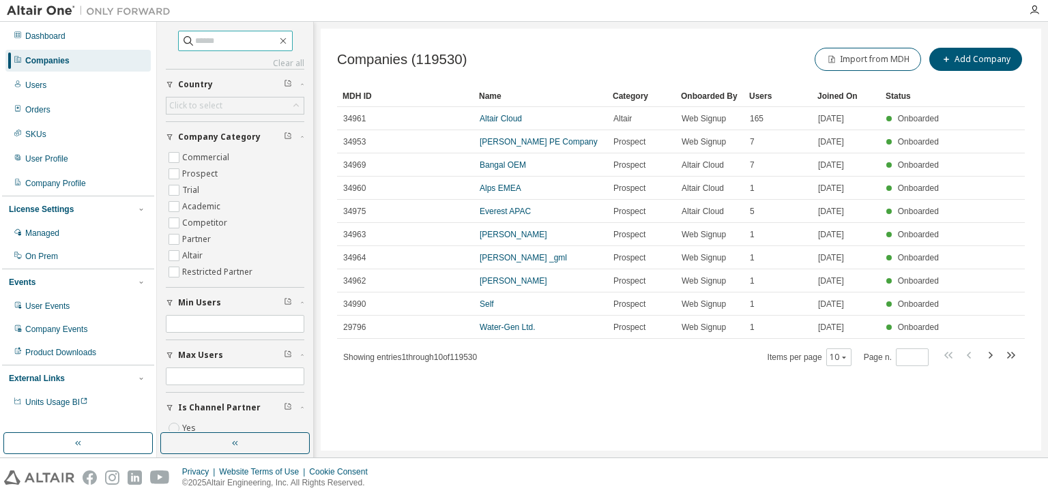
click at [195, 42] on input "text" at bounding box center [236, 41] width 82 height 14
type input "*****"
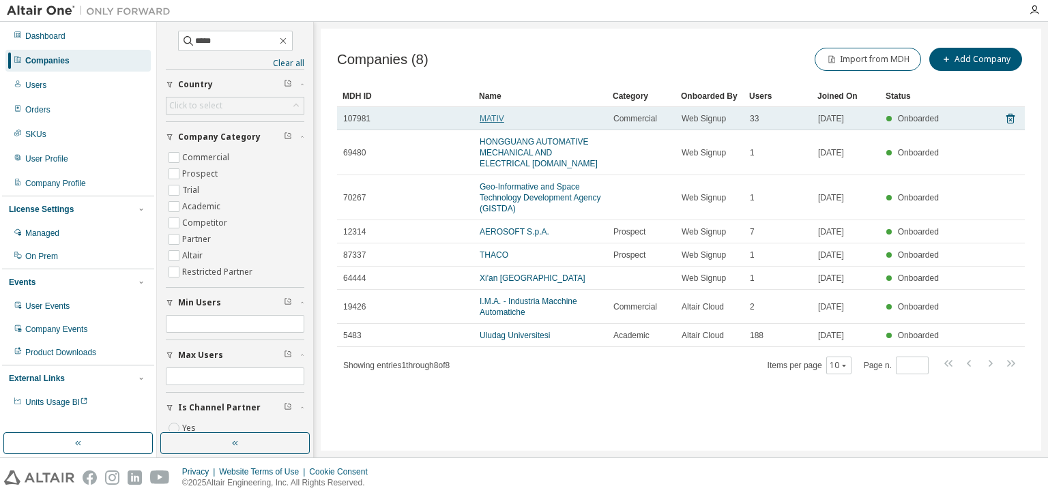
click at [494, 115] on link "MATIV" at bounding box center [492, 119] width 25 height 10
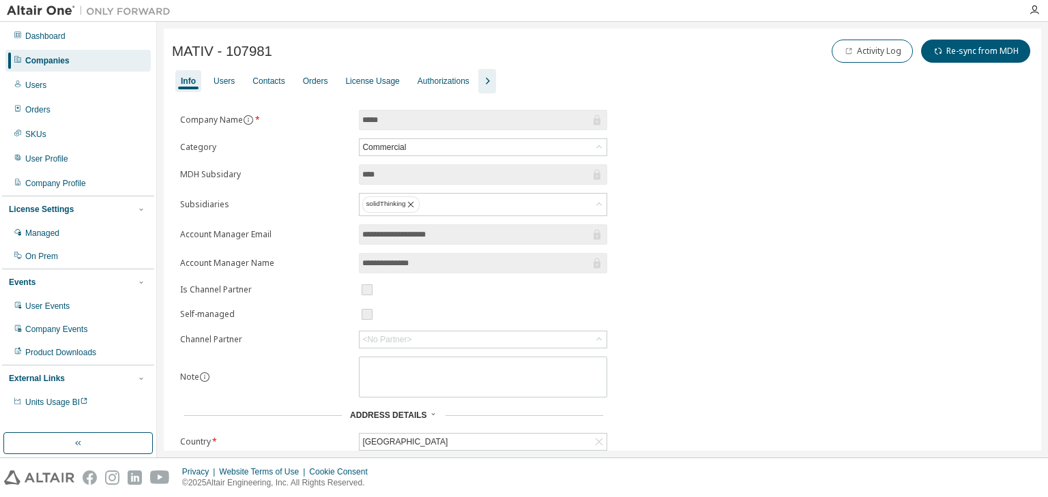
click at [495, 84] on icon "button" at bounding box center [487, 81] width 16 height 16
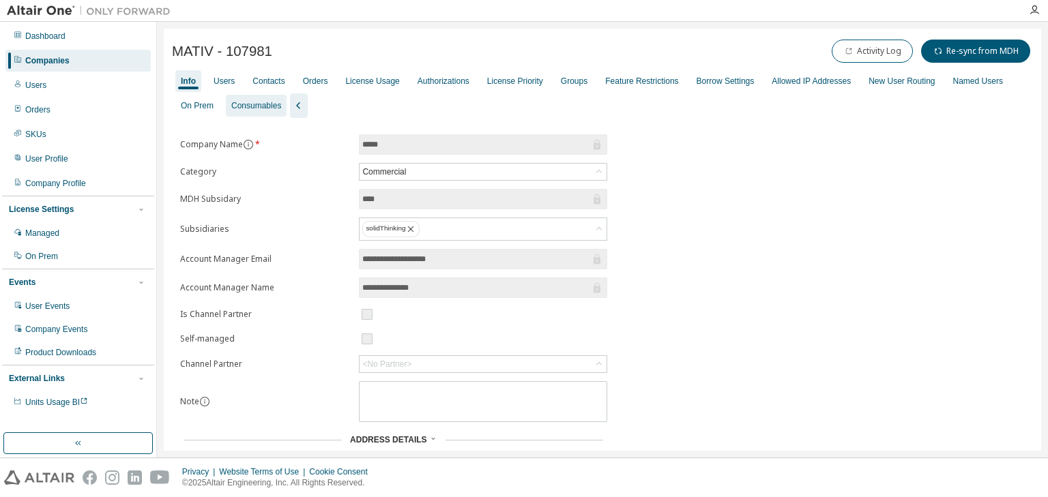
click at [281, 106] on div "Consumables" at bounding box center [256, 105] width 50 height 11
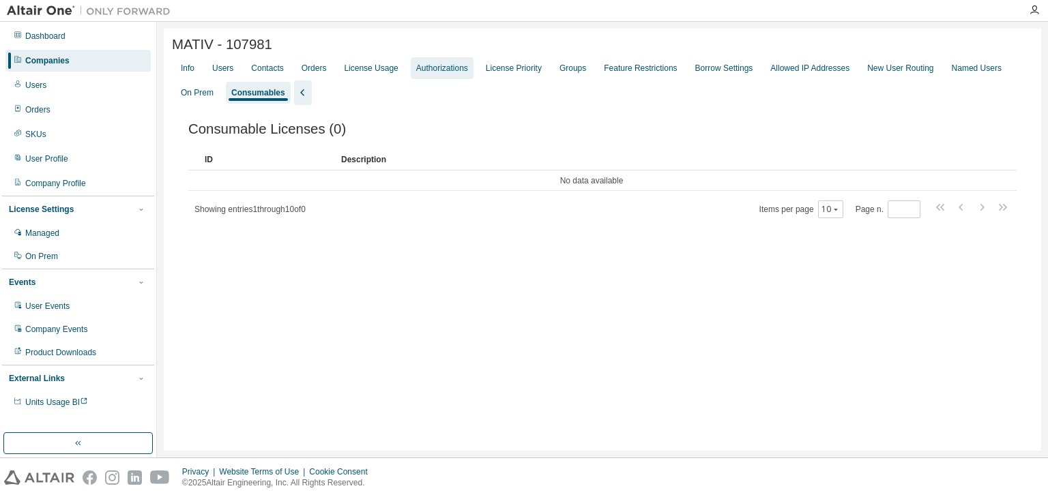
click at [435, 71] on div "Authorizations" at bounding box center [442, 68] width 52 height 11
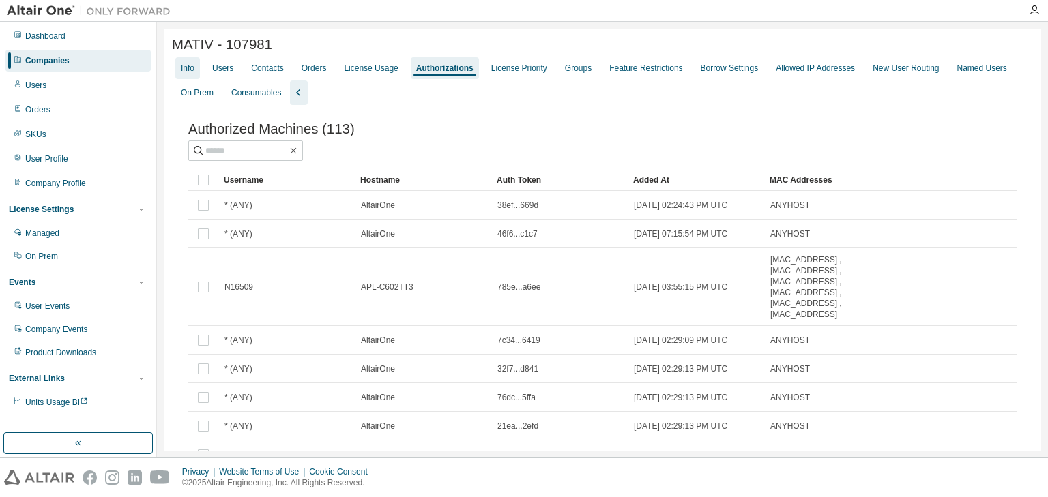
click at [186, 70] on div "Info" at bounding box center [188, 68] width 14 height 11
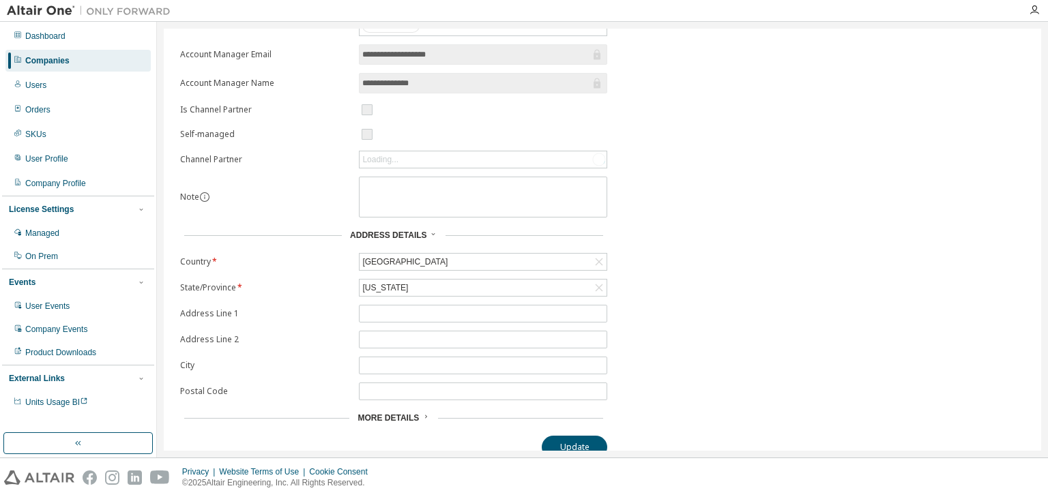
scroll to position [216, 0]
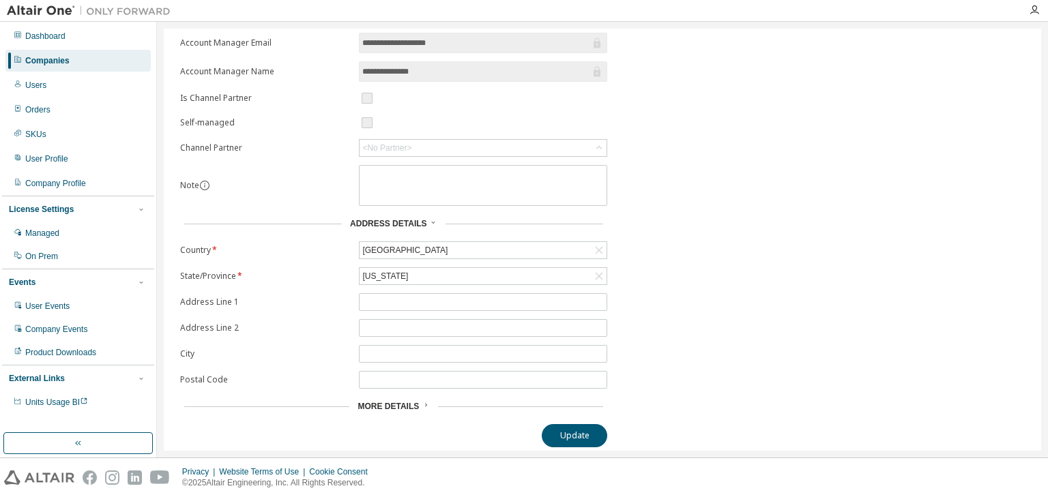
click at [411, 402] on span "More Details" at bounding box center [387, 407] width 61 height 10
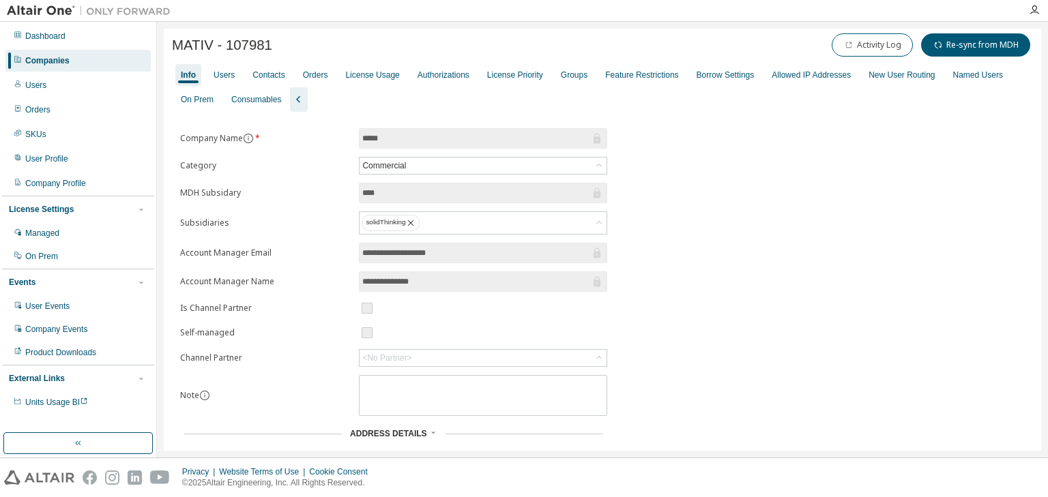
scroll to position [0, 0]
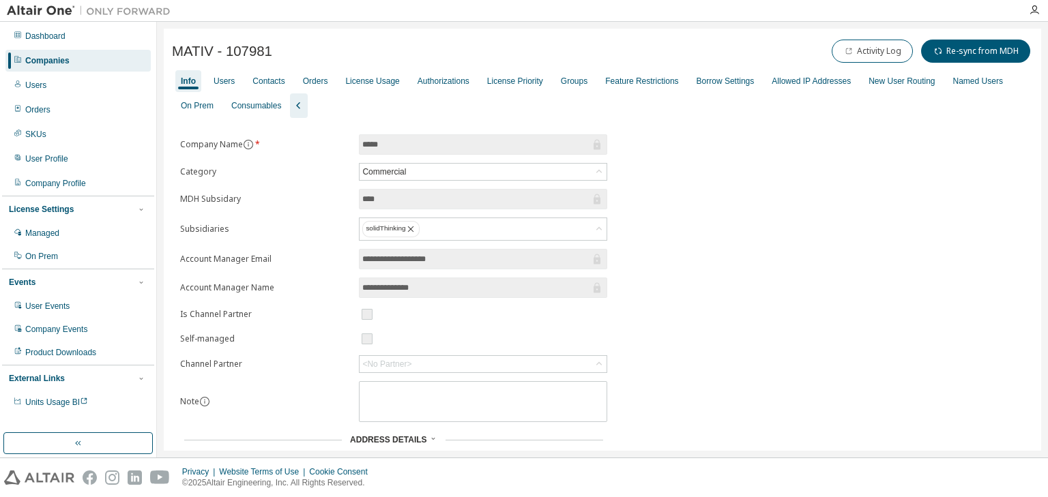
click at [56, 63] on div "Companies" at bounding box center [47, 60] width 44 height 11
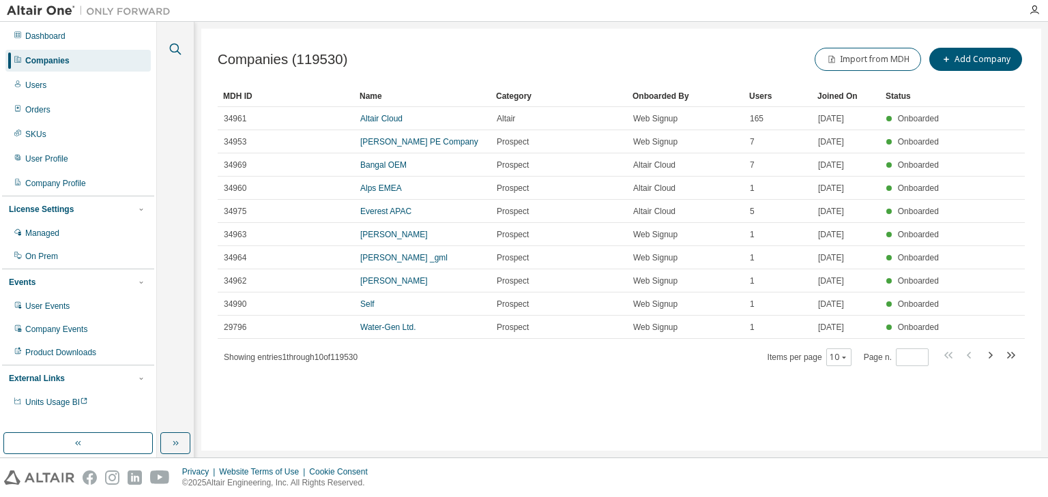
click at [176, 53] on icon "button" at bounding box center [175, 49] width 16 height 16
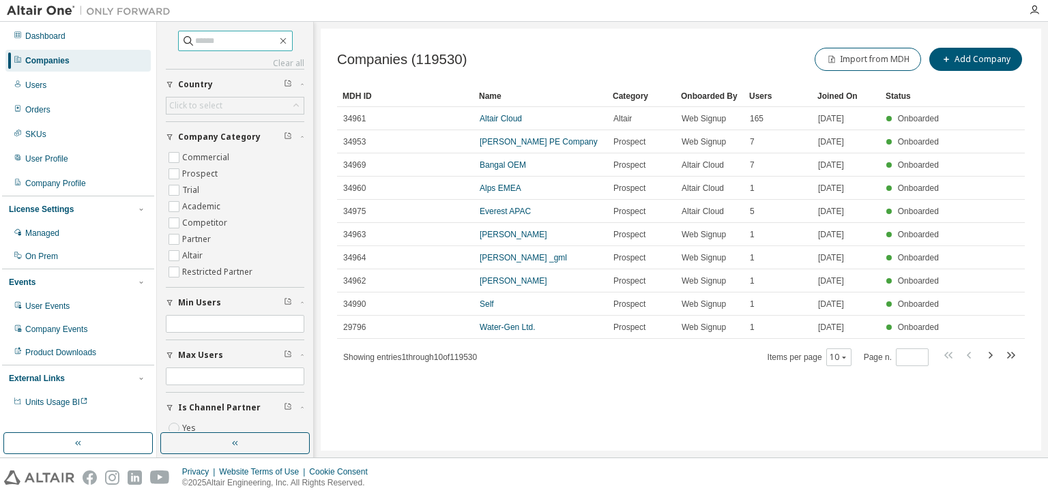
click at [195, 43] on input "text" at bounding box center [236, 41] width 82 height 14
type input "****"
click at [40, 82] on div "Users" at bounding box center [35, 85] width 21 height 11
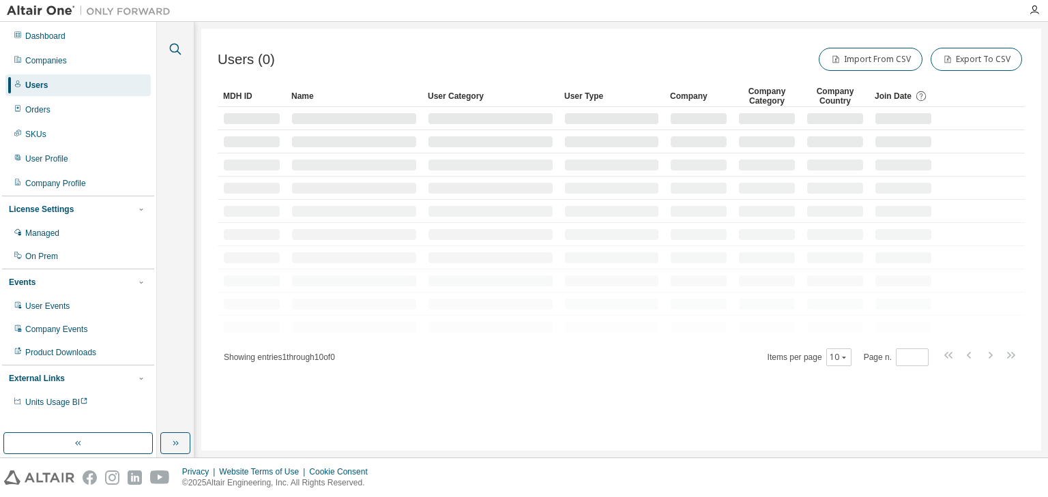
click at [176, 48] on icon "button" at bounding box center [175, 49] width 16 height 16
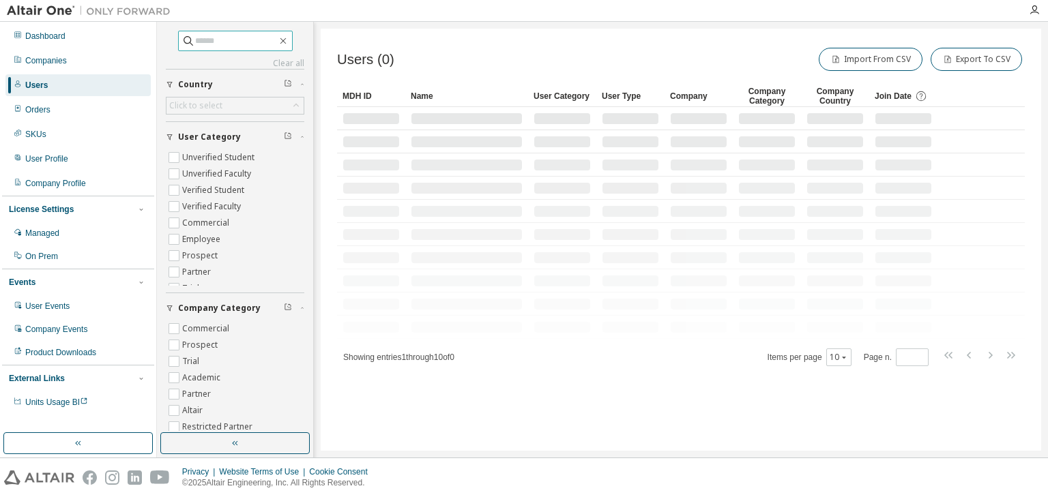
click at [196, 39] on input "text" at bounding box center [236, 41] width 82 height 14
type input "*******"
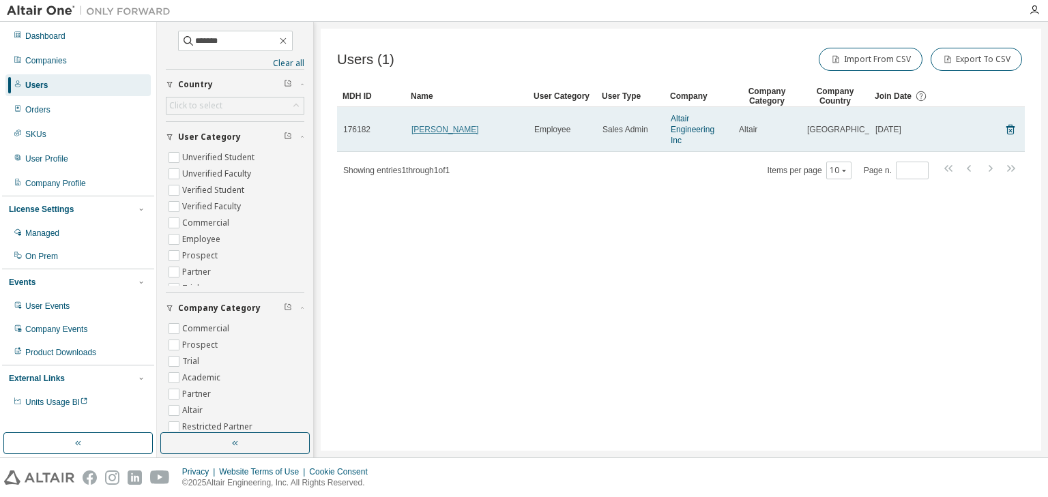
click at [428, 132] on link "Rebecca Cronin" at bounding box center [445, 130] width 68 height 10
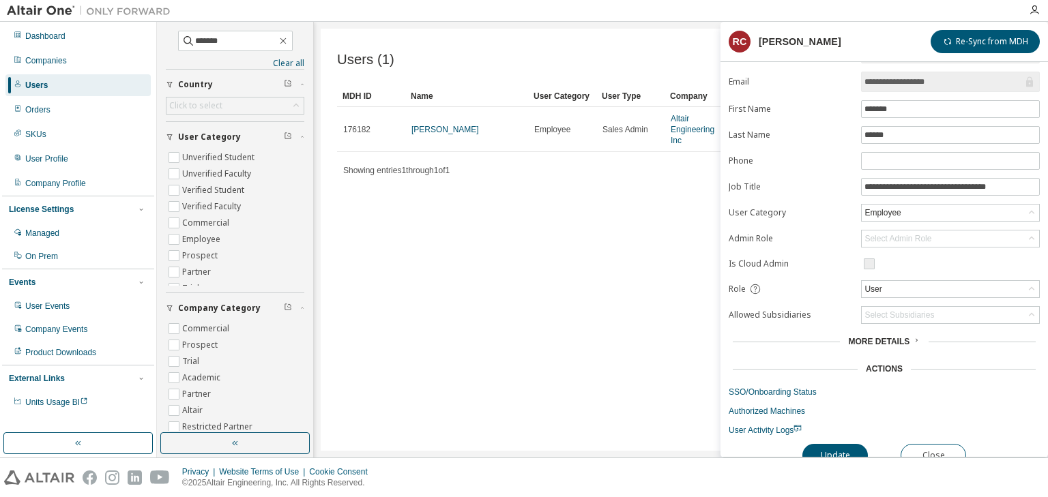
scroll to position [40, 0]
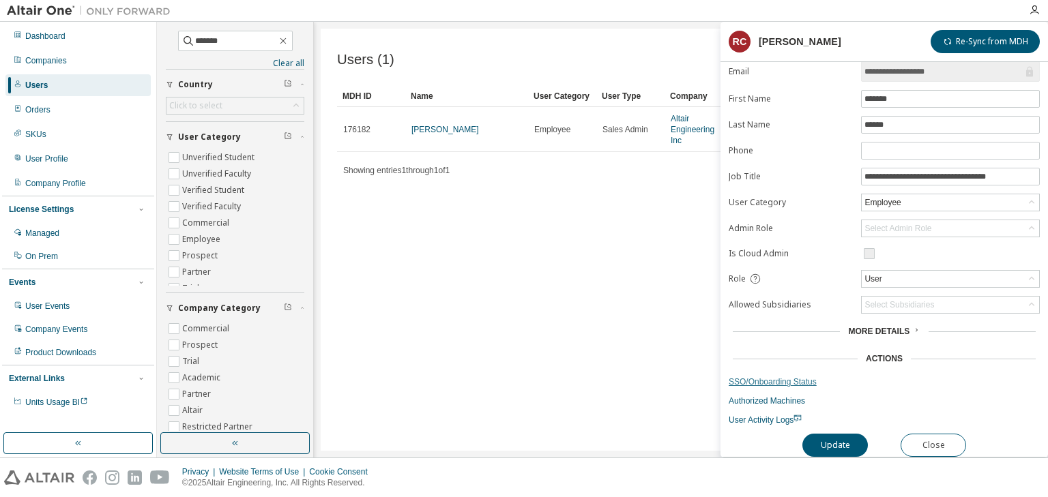
click at [789, 379] on link "SSO/Onboarding Status" at bounding box center [884, 382] width 311 height 11
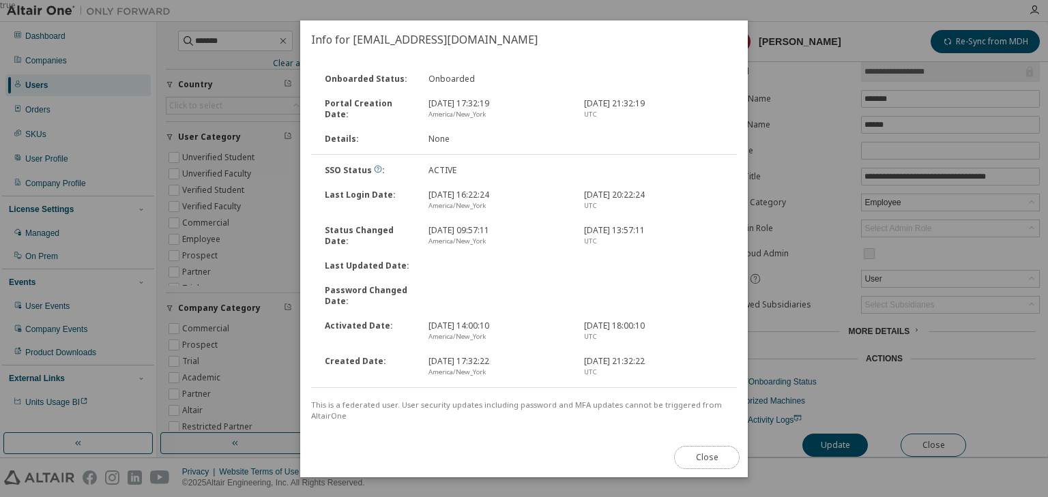
click at [683, 456] on button "Close" at bounding box center [706, 457] width 65 height 23
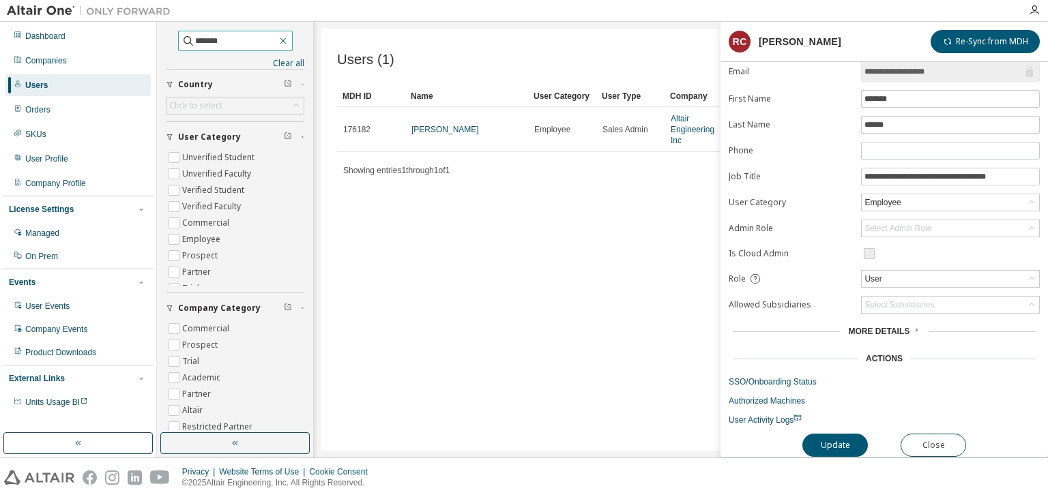
click at [289, 43] on button "button" at bounding box center [283, 41] width 12 height 12
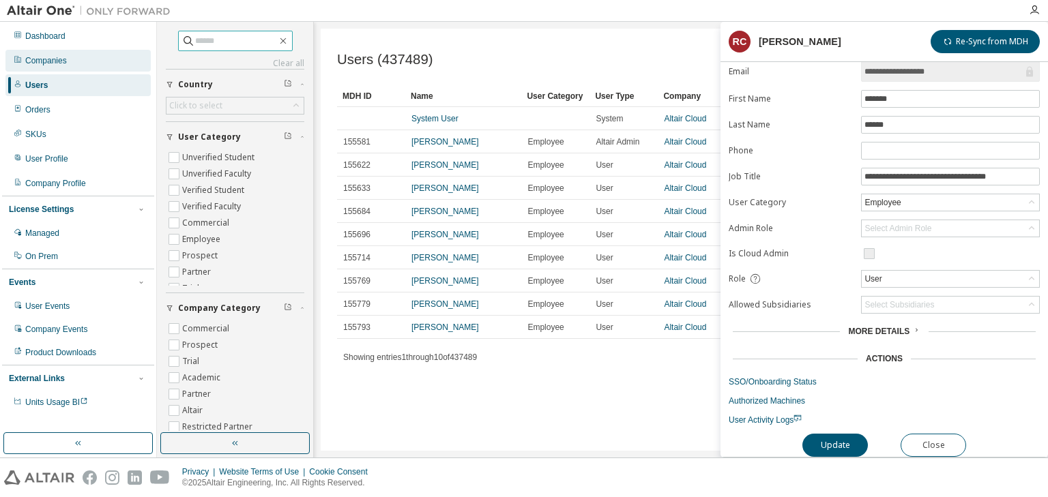
click at [73, 63] on div "Companies" at bounding box center [77, 61] width 145 height 22
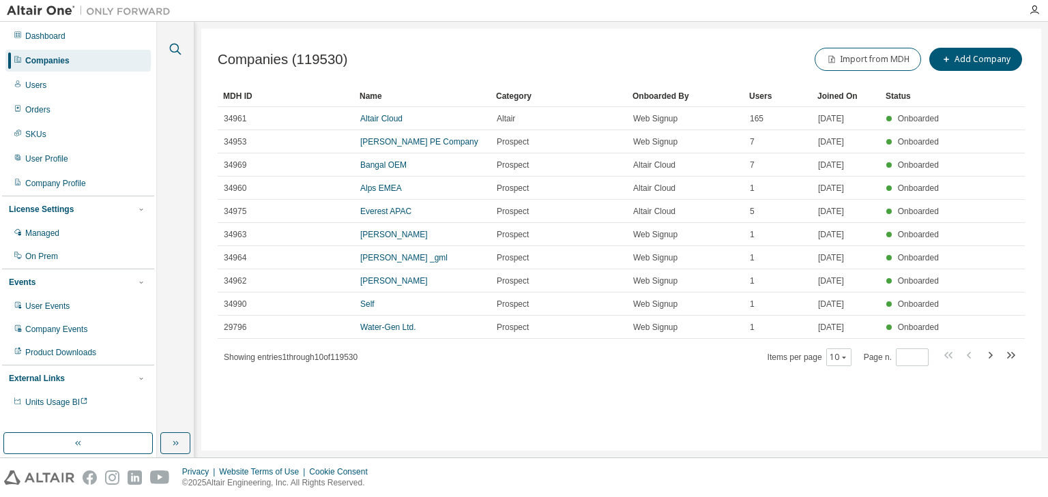
click at [174, 49] on icon "button" at bounding box center [175, 49] width 16 height 16
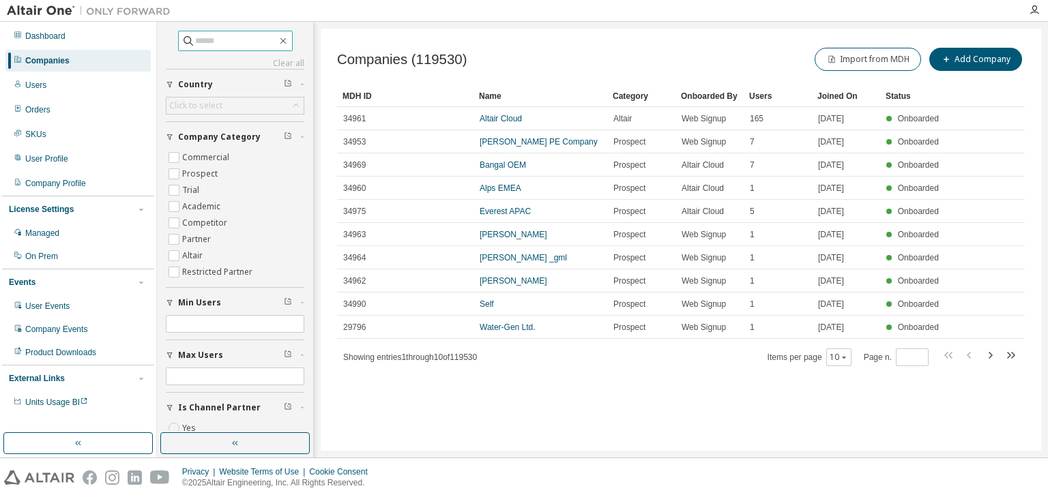
click at [198, 42] on input "text" at bounding box center [236, 41] width 82 height 14
type input "*"
type input "*****"
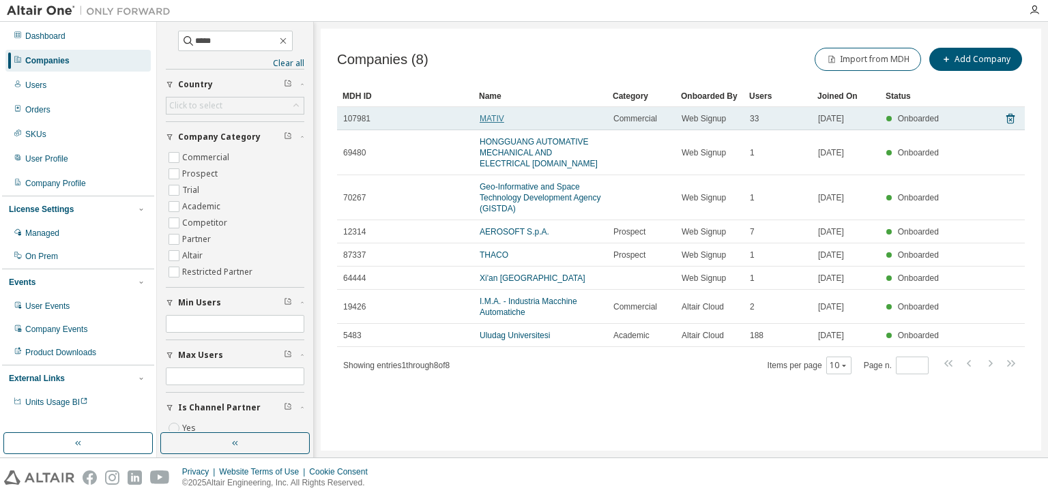
click at [502, 120] on link "MATIV" at bounding box center [492, 119] width 25 height 10
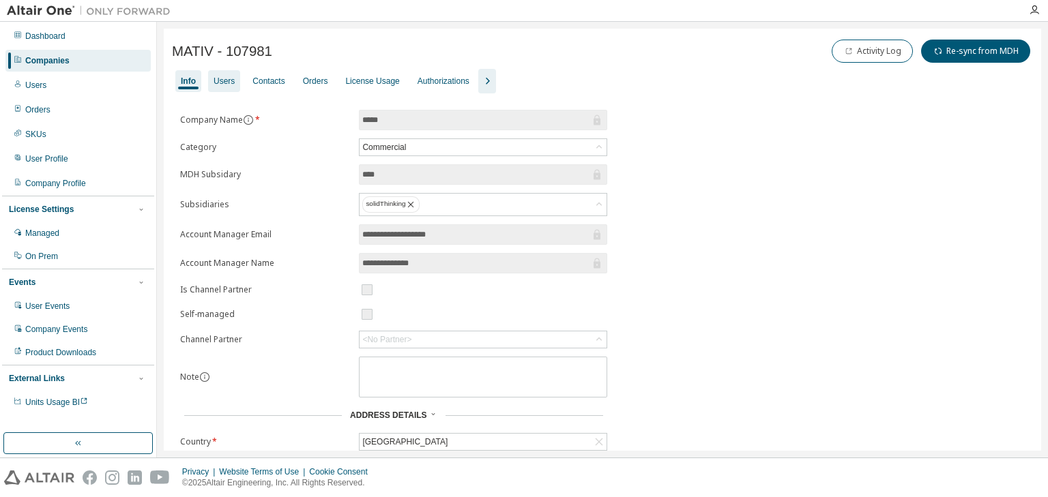
click at [230, 78] on div "Users" at bounding box center [224, 81] width 21 height 11
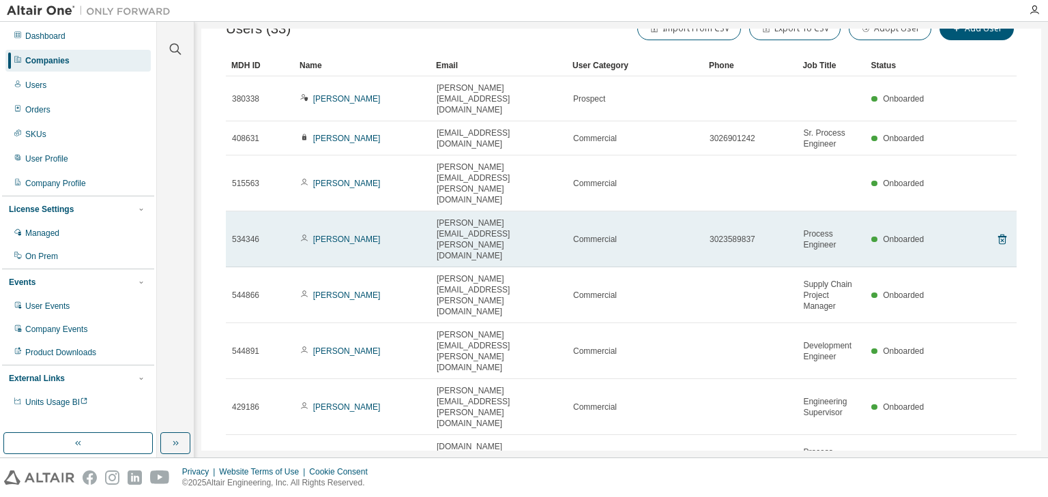
scroll to position [101, 0]
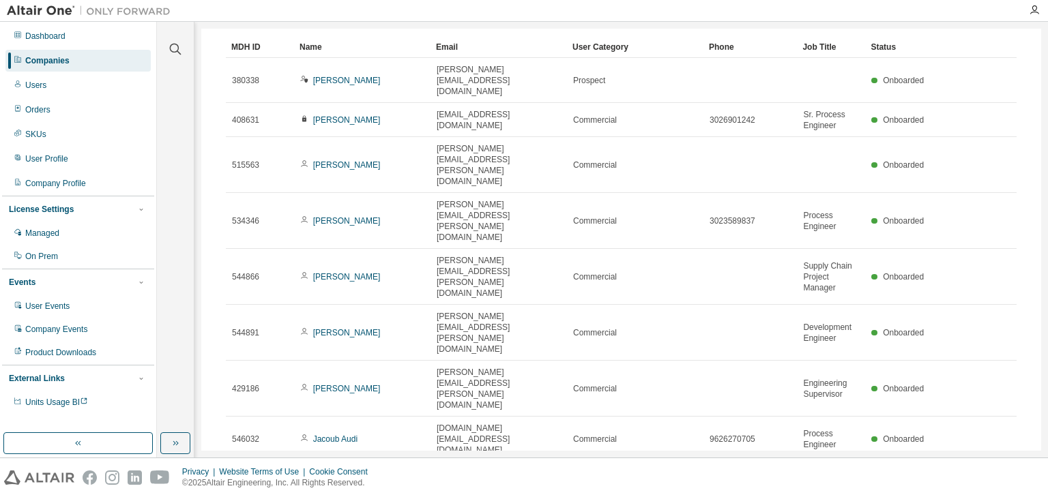
click at [832, 443] on div "30" at bounding box center [865, 449] width 109 height 16
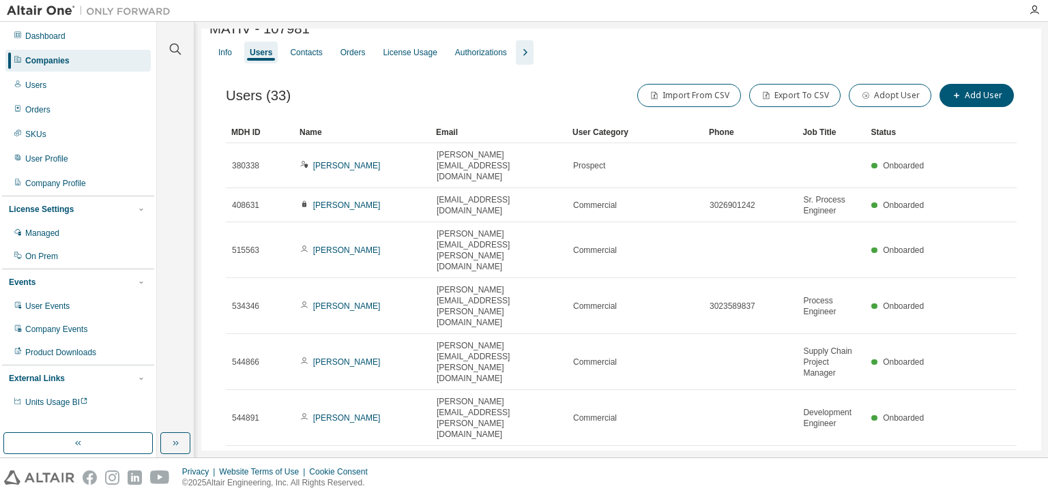
scroll to position [0, 0]
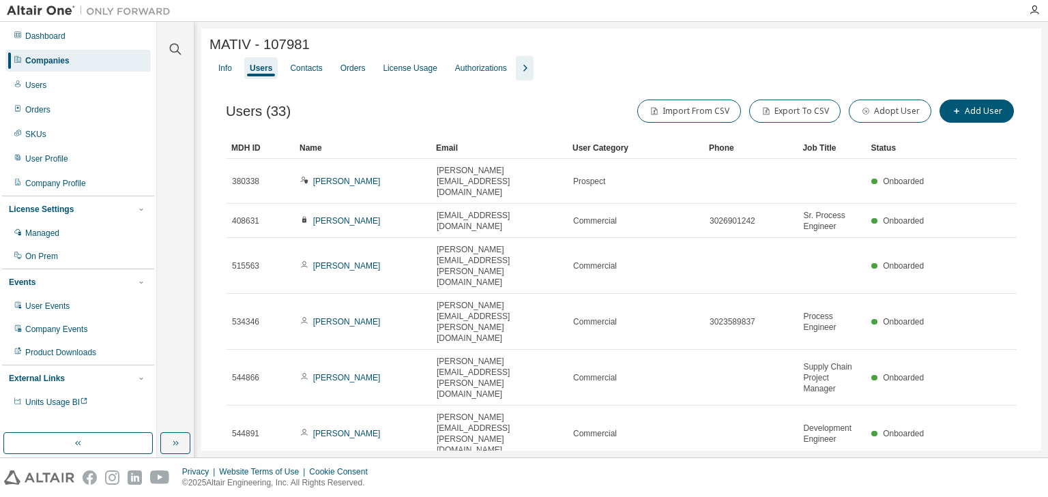
click at [375, 149] on div "Name" at bounding box center [362, 148] width 126 height 22
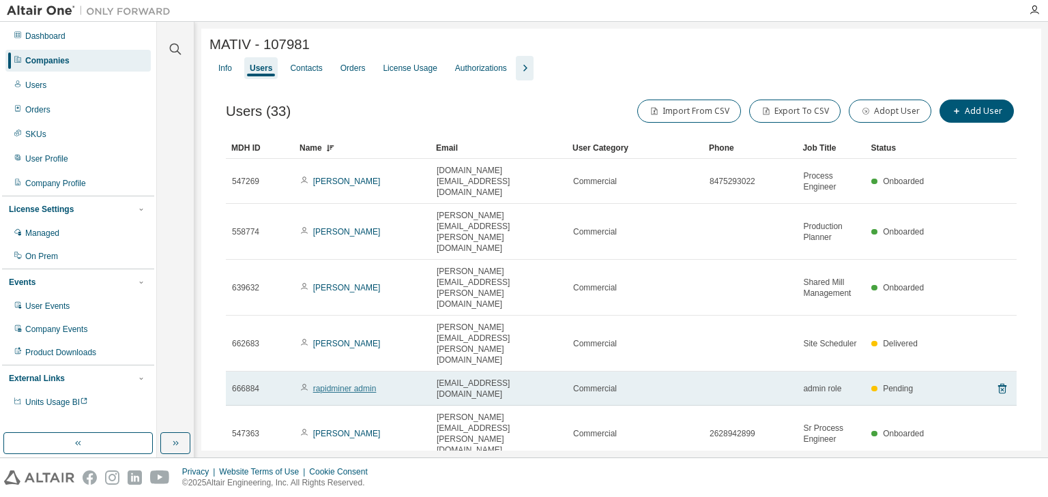
click at [352, 384] on link "rapidminer admin" at bounding box center [344, 389] width 63 height 10
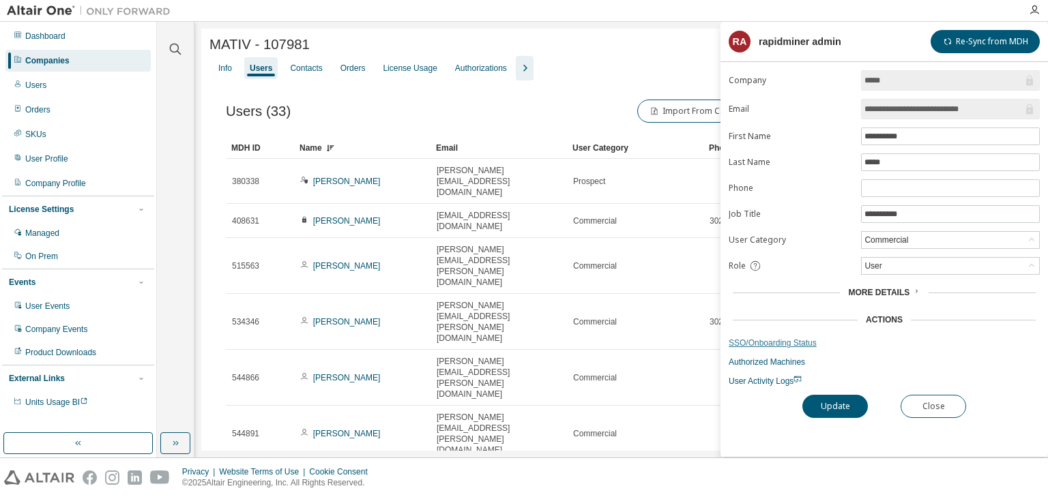
click at [790, 338] on link "SSO/Onboarding Status" at bounding box center [884, 343] width 311 height 11
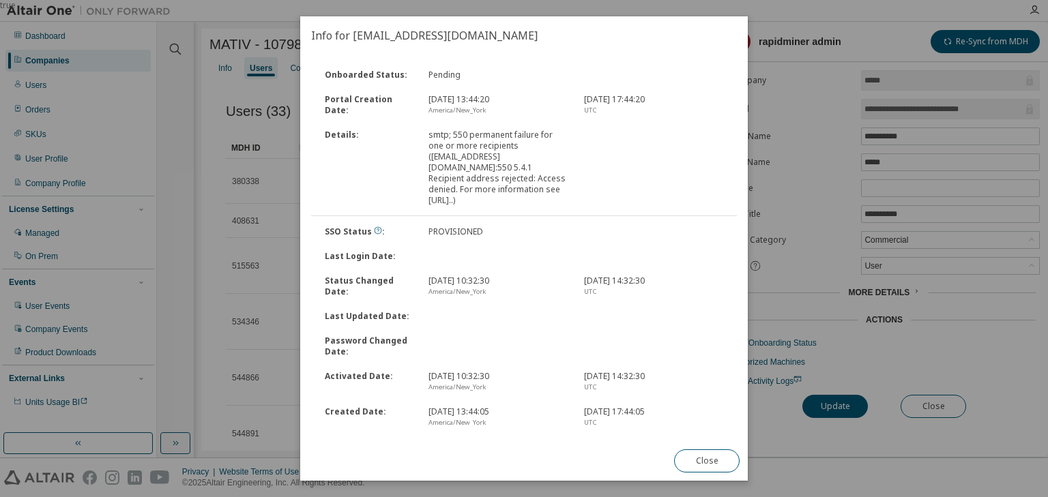
drag, startPoint x: 511, startPoint y: 270, endPoint x: 401, endPoint y: 267, distance: 109.9
click at [401, 269] on div "Status Changed Date : Jul 31, 2025, 10:32:30 America/New_York Jul 31, 2025, 14:…" at bounding box center [524, 286] width 428 height 35
click at [459, 304] on div "Last Updated Date :" at bounding box center [524, 316] width 428 height 25
click at [694, 458] on button "Close" at bounding box center [706, 461] width 65 height 23
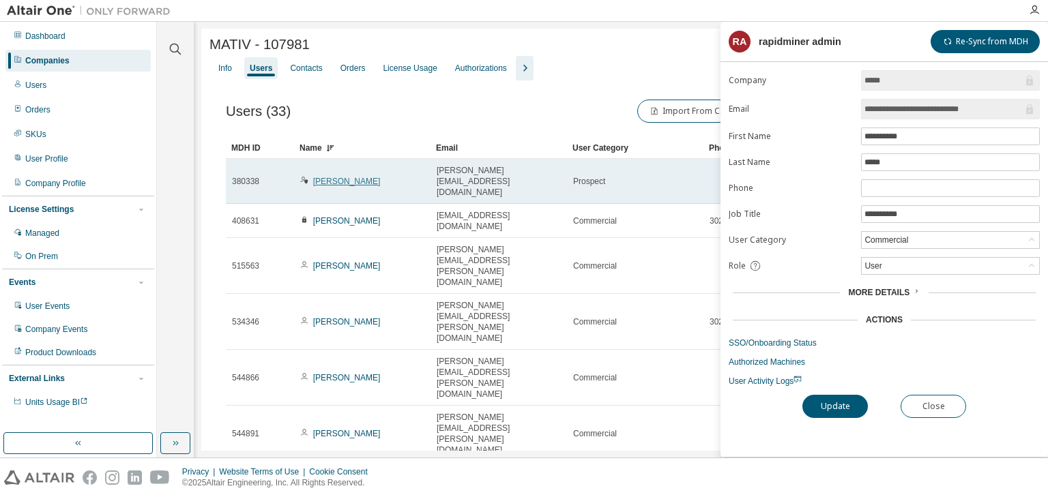
click at [344, 177] on link "Jason Price" at bounding box center [347, 182] width 68 height 10
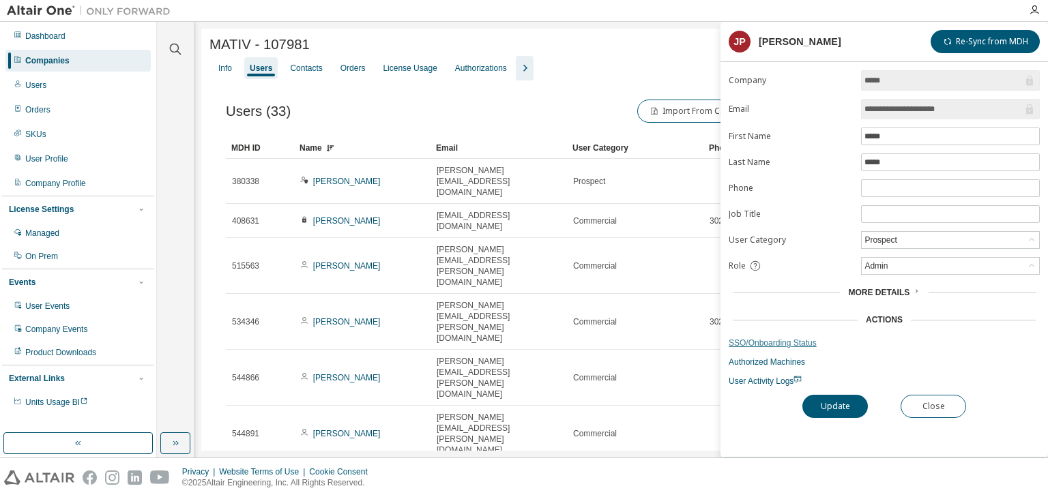
click at [765, 338] on link "SSO/Onboarding Status" at bounding box center [884, 343] width 311 height 11
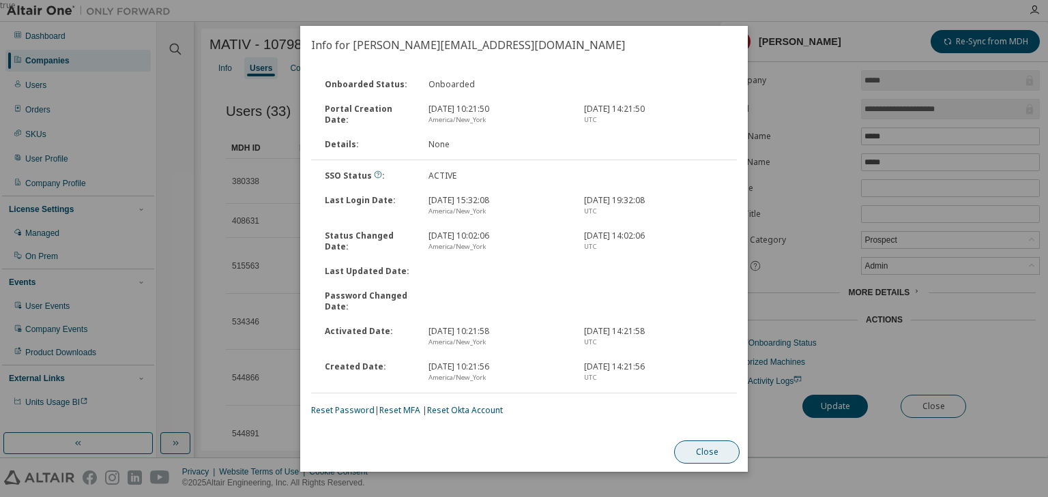
click at [705, 450] on button "Close" at bounding box center [706, 452] width 65 height 23
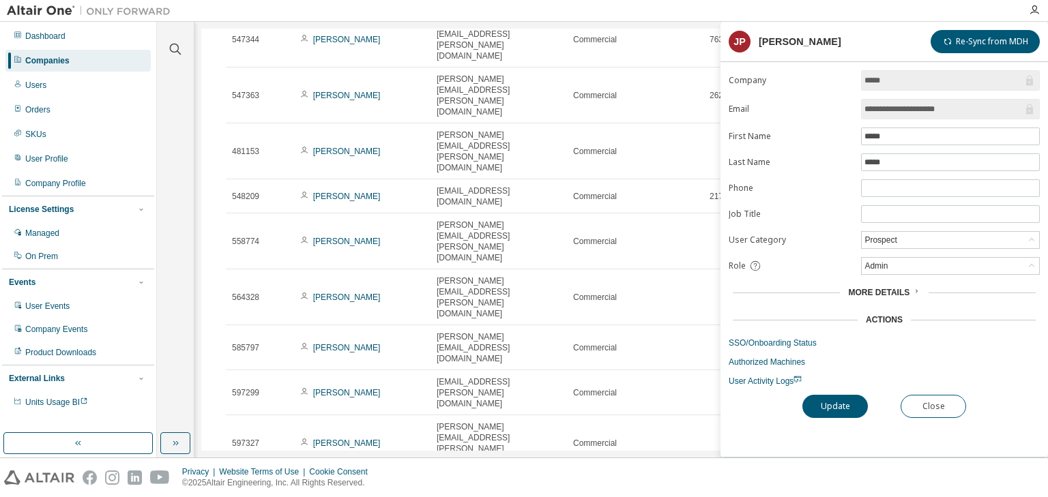
scroll to position [750, 0]
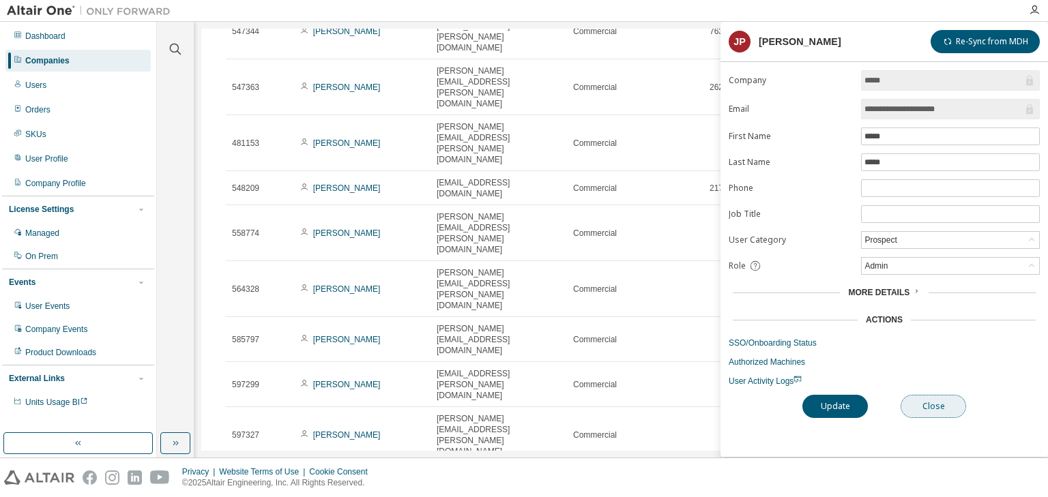
click at [911, 401] on button "Close" at bounding box center [932, 406] width 65 height 23
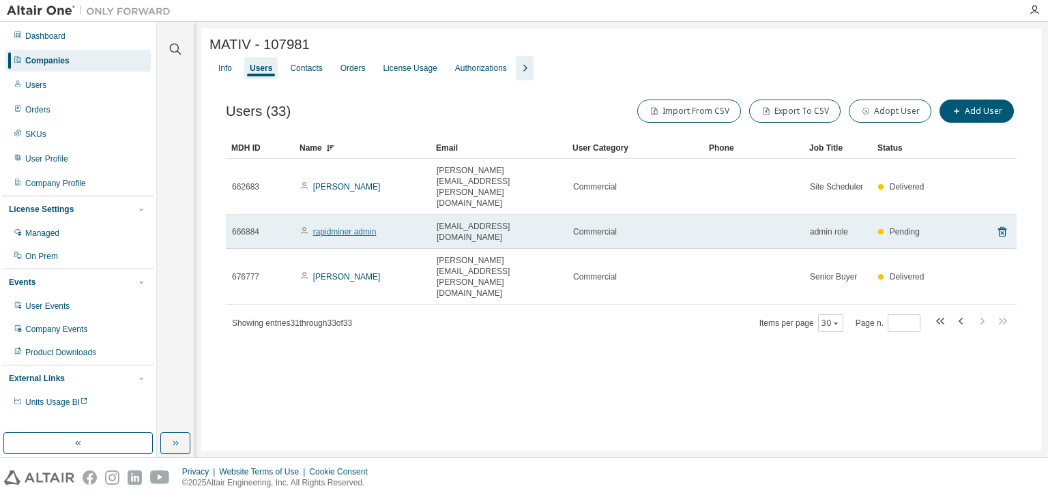
click at [357, 227] on link "rapidminer admin" at bounding box center [344, 232] width 63 height 10
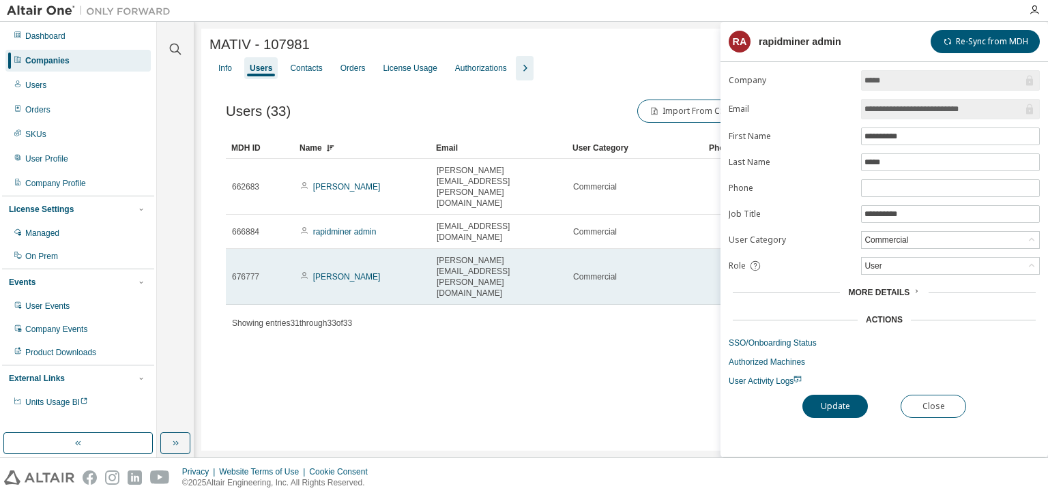
type input "*"
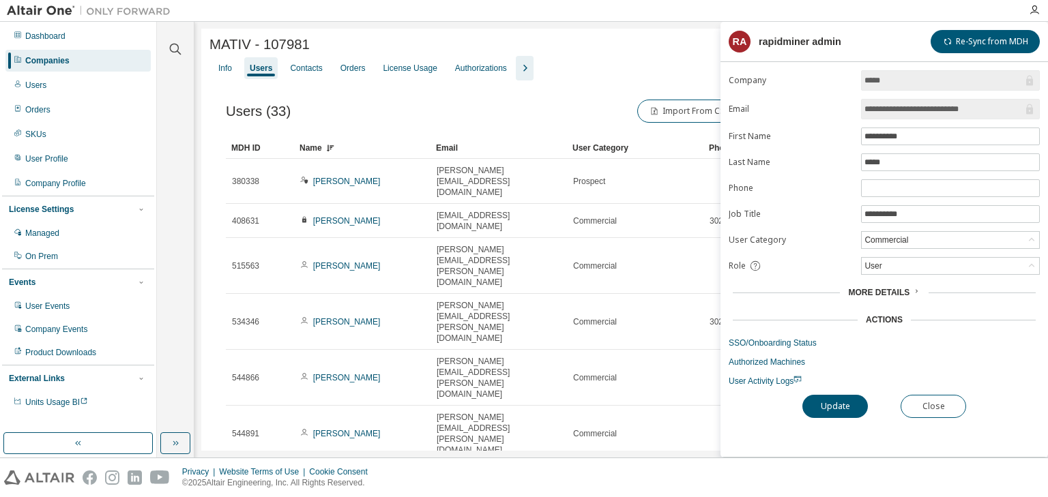
click at [914, 289] on icon at bounding box center [916, 291] width 8 height 8
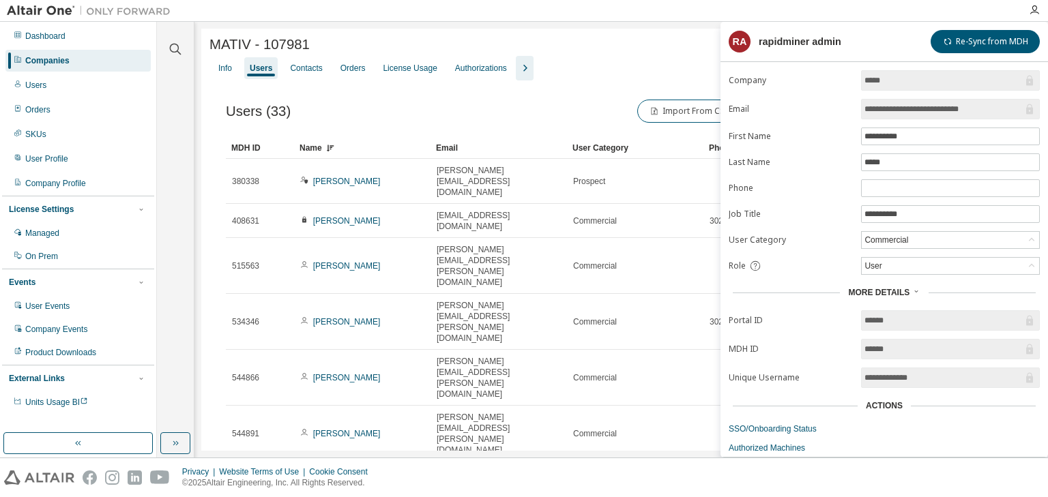
click at [915, 288] on icon at bounding box center [916, 291] width 8 height 8
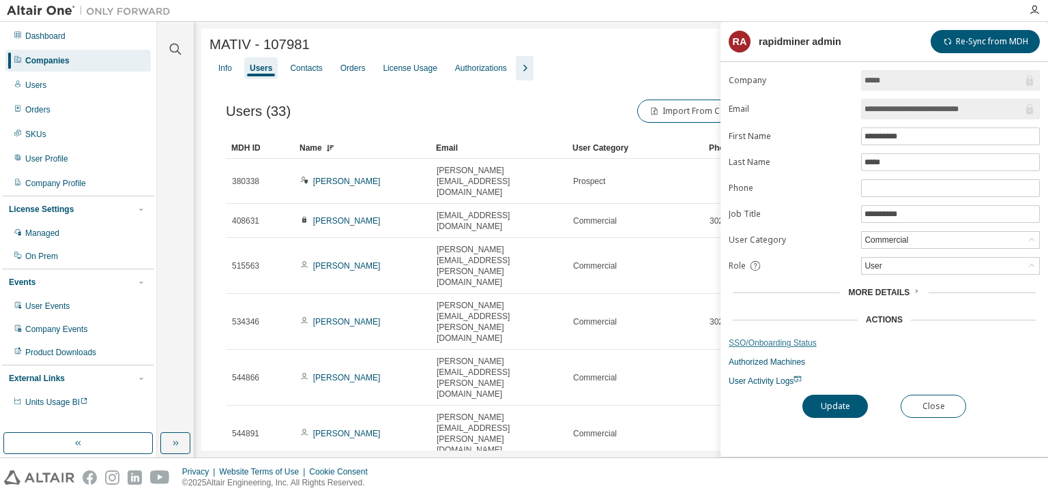
click at [775, 344] on link "SSO/Onboarding Status" at bounding box center [884, 343] width 311 height 11
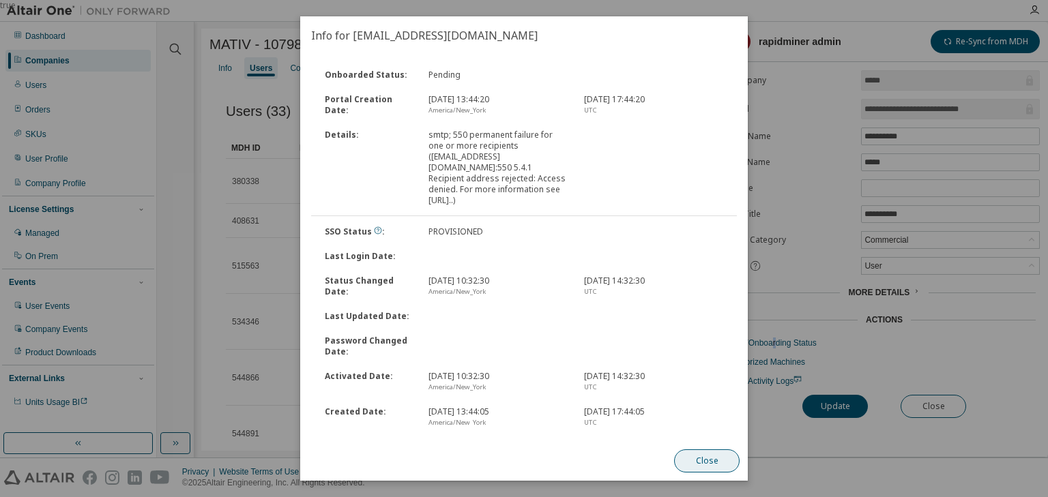
click at [693, 465] on button "Close" at bounding box center [706, 461] width 65 height 23
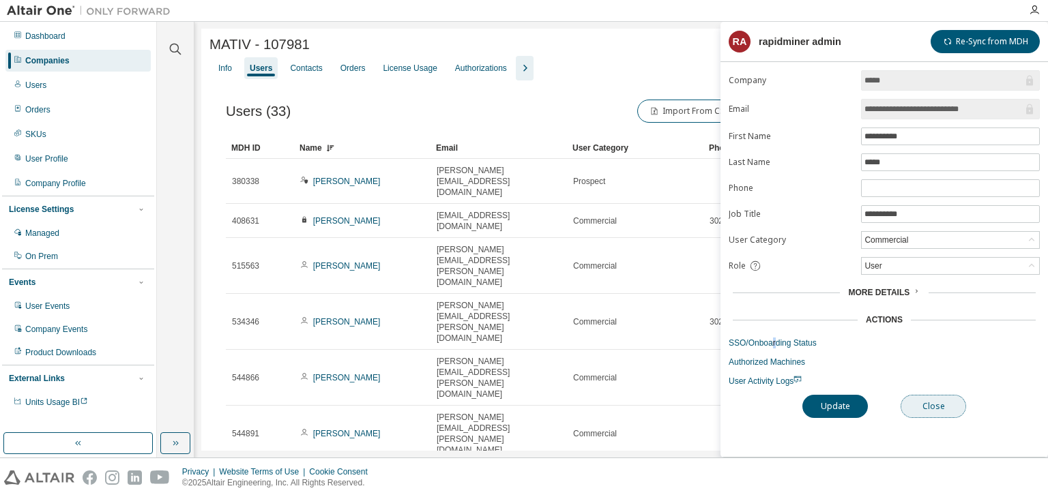
click at [937, 405] on button "Close" at bounding box center [932, 406] width 65 height 23
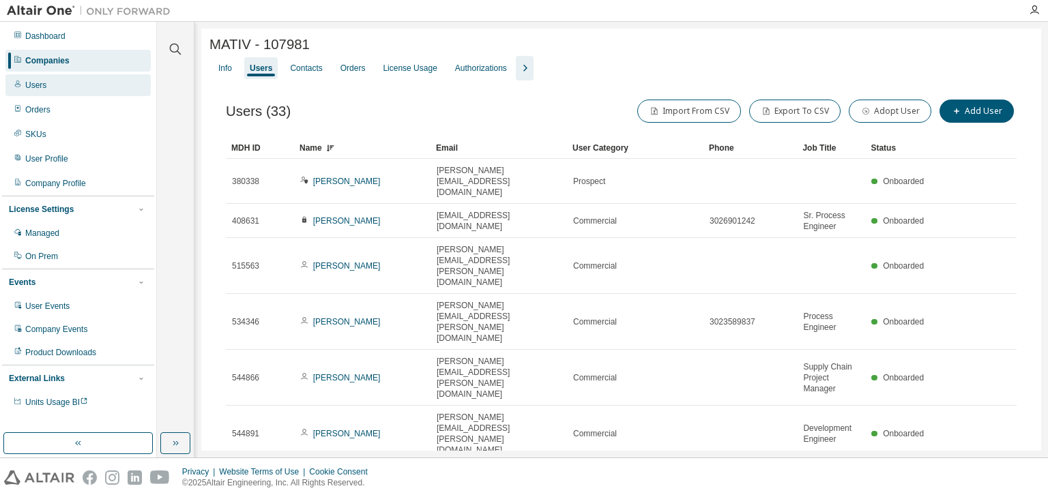
click at [35, 91] on div "Users" at bounding box center [77, 85] width 145 height 22
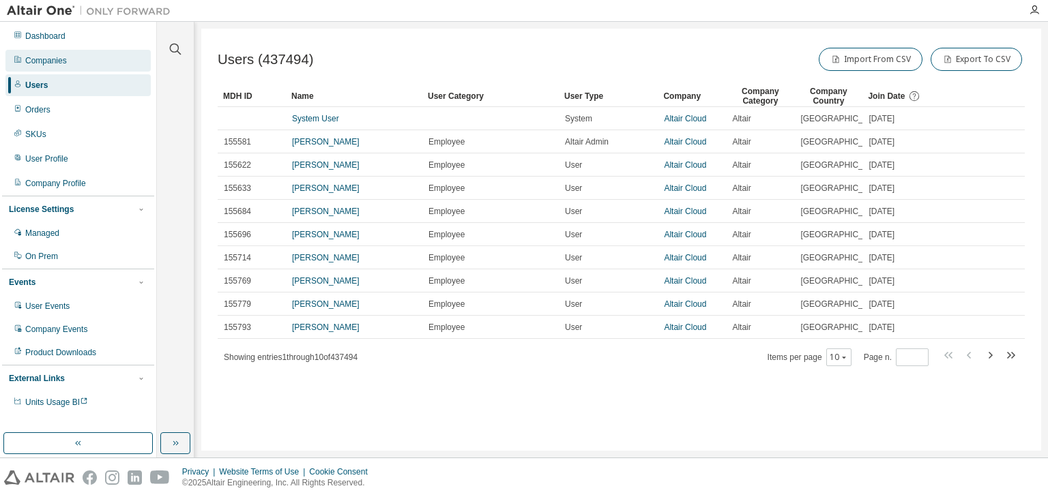
click at [65, 63] on div "Companies" at bounding box center [46, 60] width 42 height 11
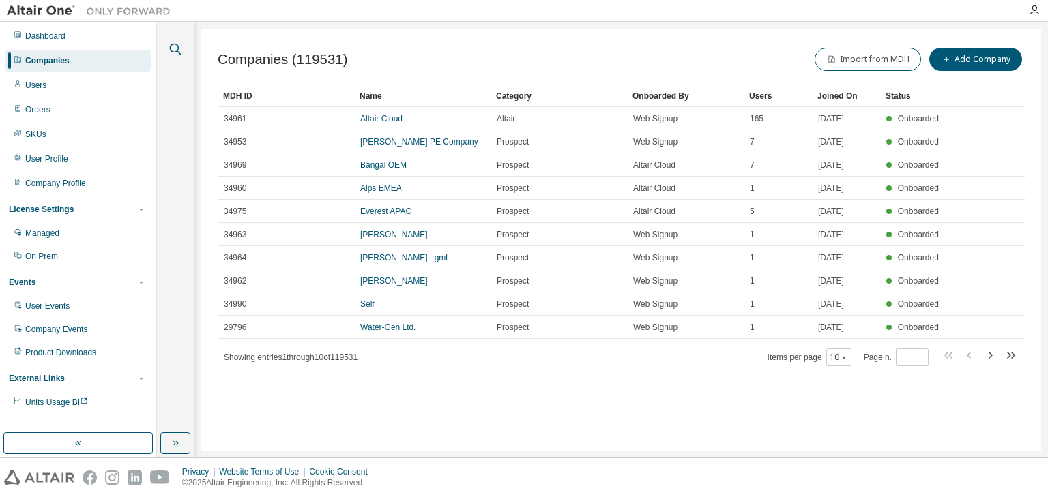
click at [175, 48] on icon "button" at bounding box center [175, 49] width 16 height 16
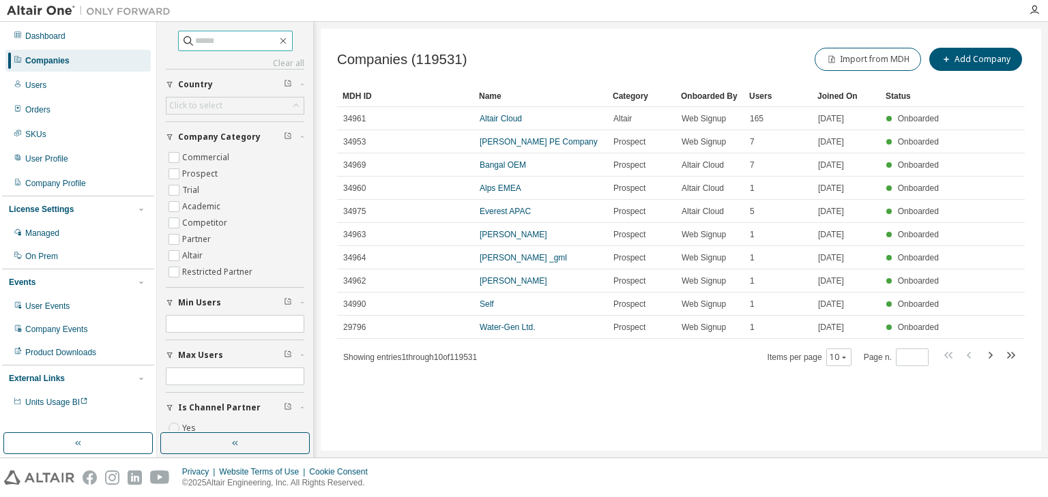
click at [195, 42] on input "text" at bounding box center [236, 41] width 82 height 14
click at [195, 42] on input "**" at bounding box center [236, 41] width 82 height 14
type input "*****"
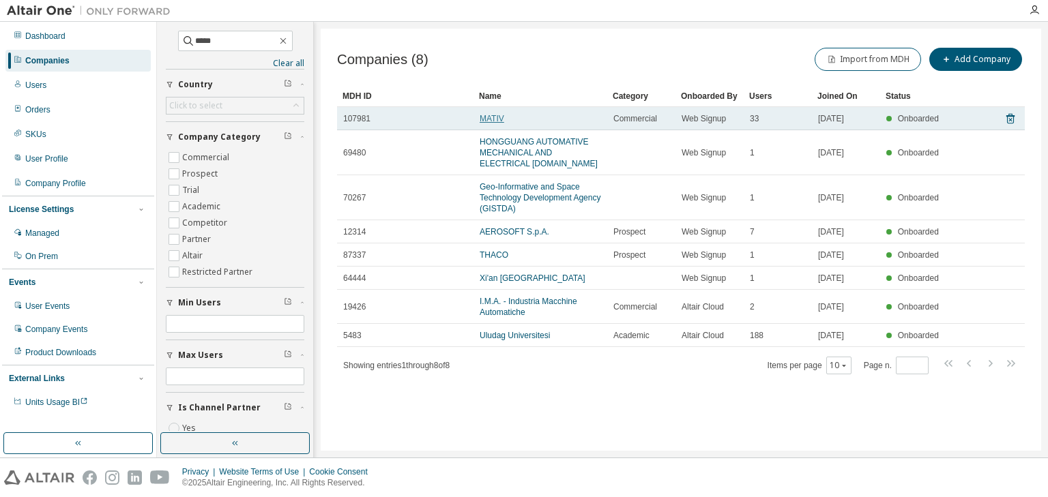
click at [484, 115] on link "MATIV" at bounding box center [492, 119] width 25 height 10
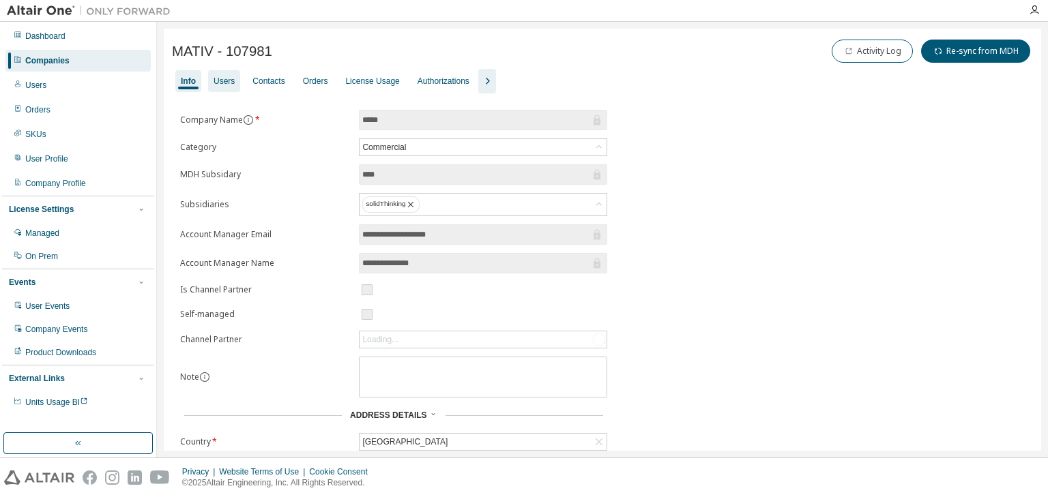
click at [228, 77] on div "Users" at bounding box center [224, 81] width 21 height 11
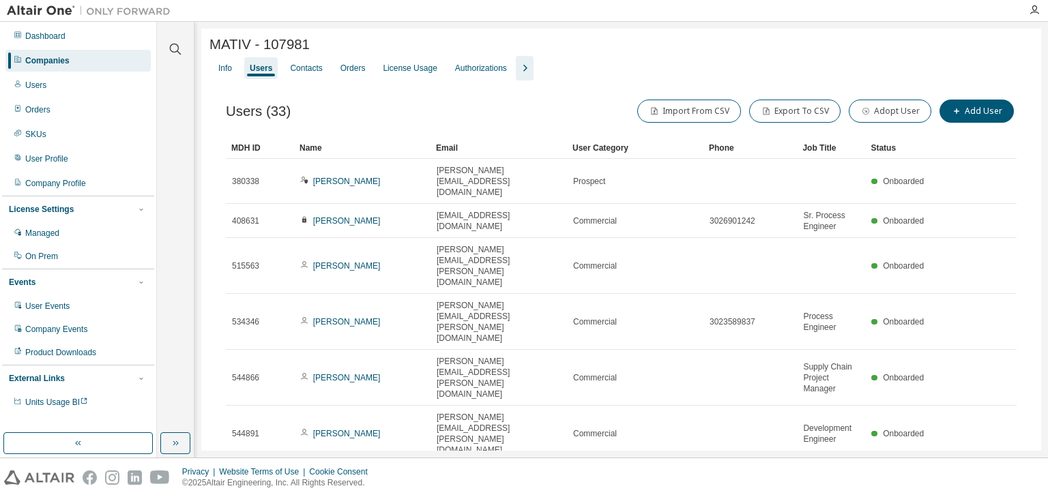
click at [346, 150] on div "Name" at bounding box center [362, 148] width 126 height 22
click at [357, 147] on div "Name" at bounding box center [362, 148] width 126 height 22
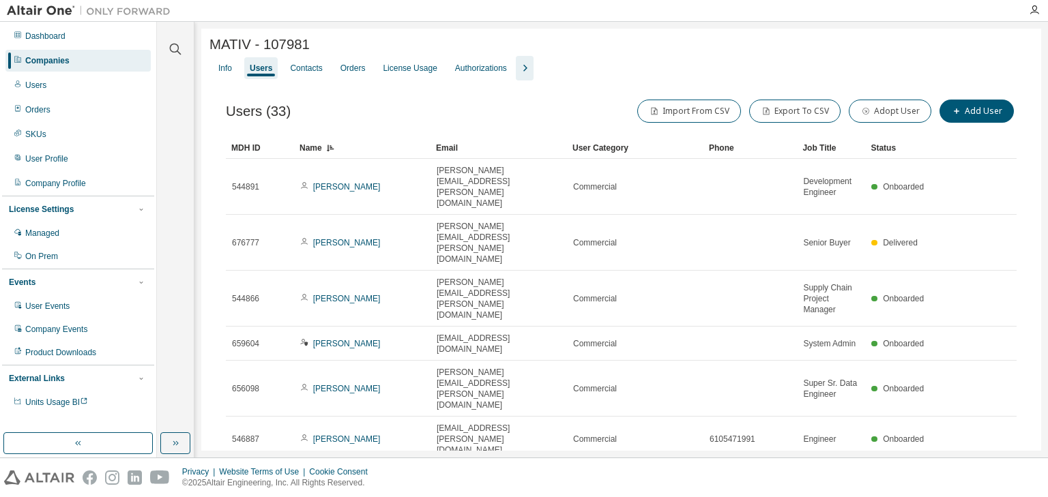
click at [357, 147] on div "Name" at bounding box center [362, 148] width 126 height 22
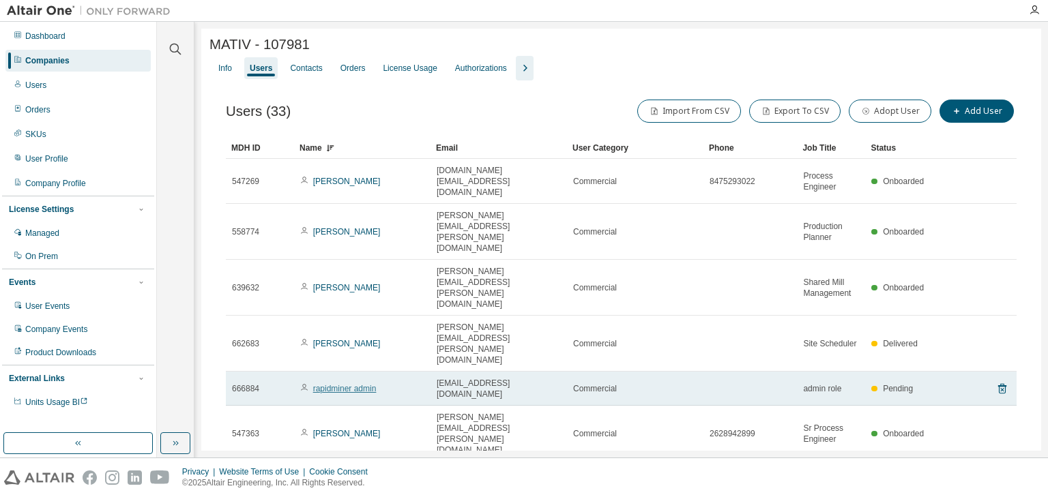
click at [346, 384] on link "rapidminer admin" at bounding box center [344, 389] width 63 height 10
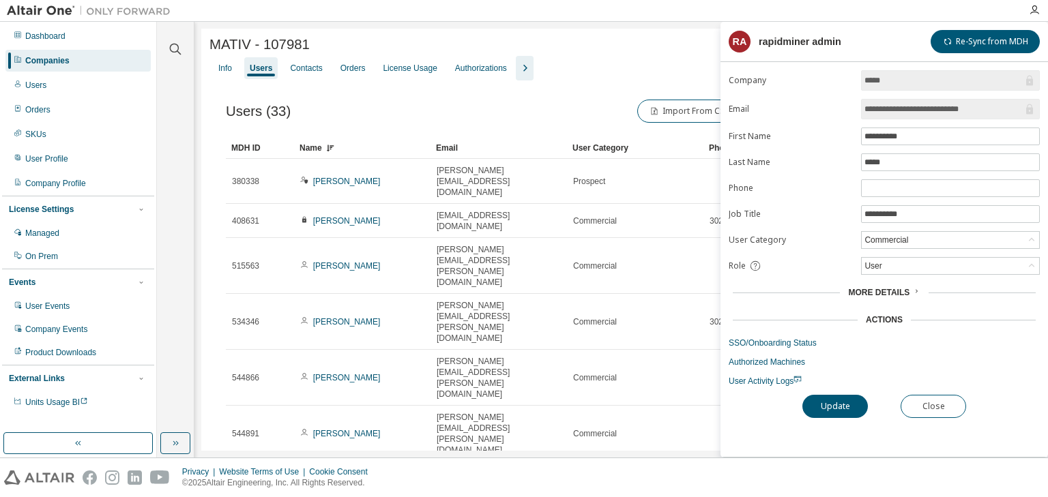
click at [930, 110] on input "**********" at bounding box center [943, 109] width 158 height 14
click at [930, 111] on input "**********" at bounding box center [943, 109] width 158 height 14
click at [303, 72] on div "Contacts" at bounding box center [306, 68] width 32 height 11
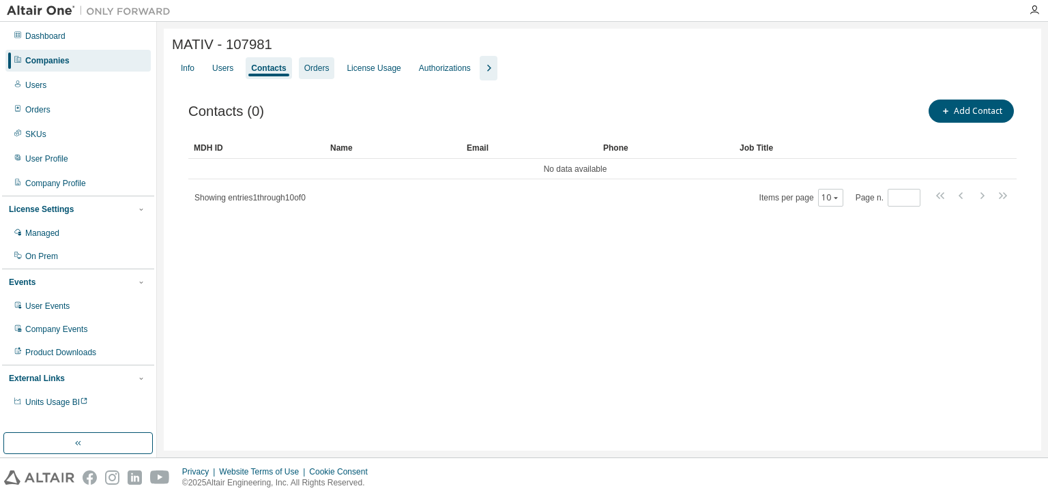
click at [371, 71] on div "License Usage" at bounding box center [374, 68] width 54 height 11
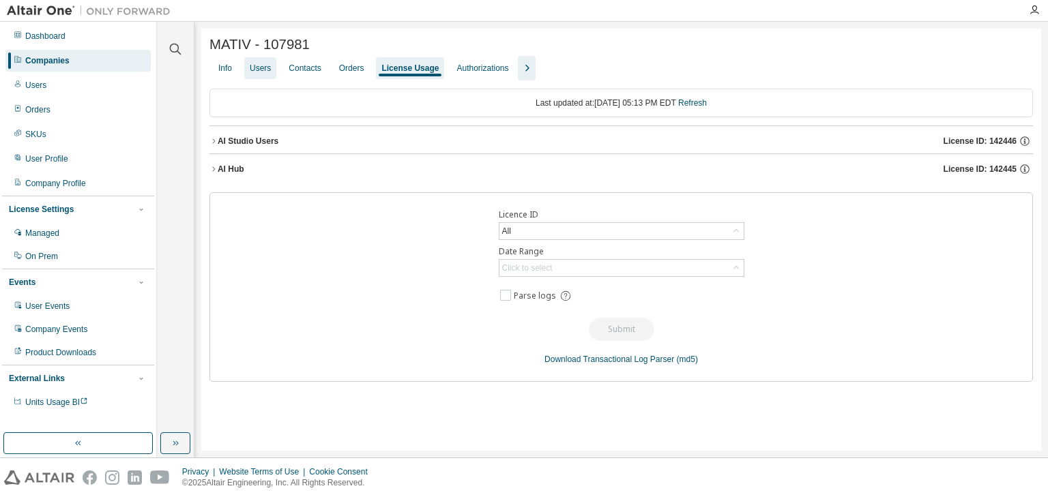
click at [267, 71] on div "Users" at bounding box center [260, 68] width 21 height 11
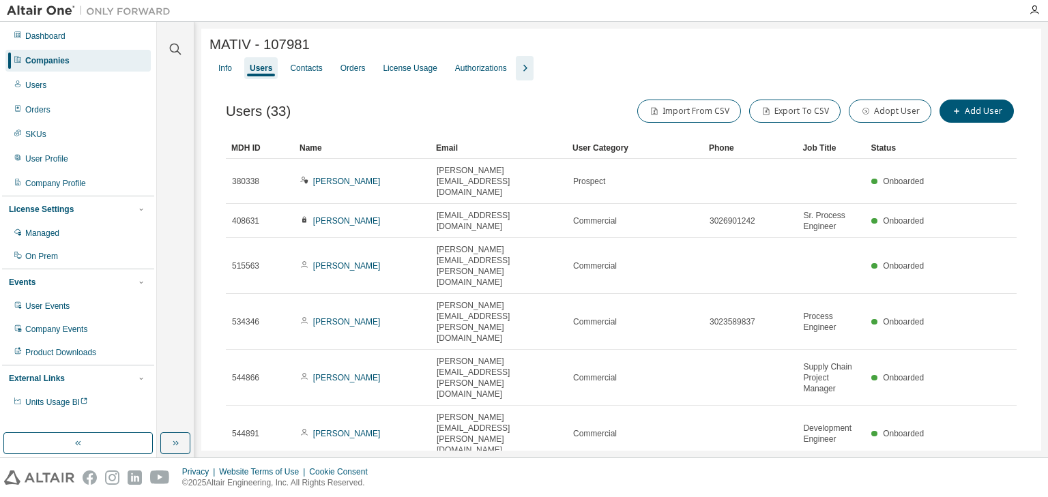
click at [379, 149] on div "Name" at bounding box center [362, 148] width 126 height 22
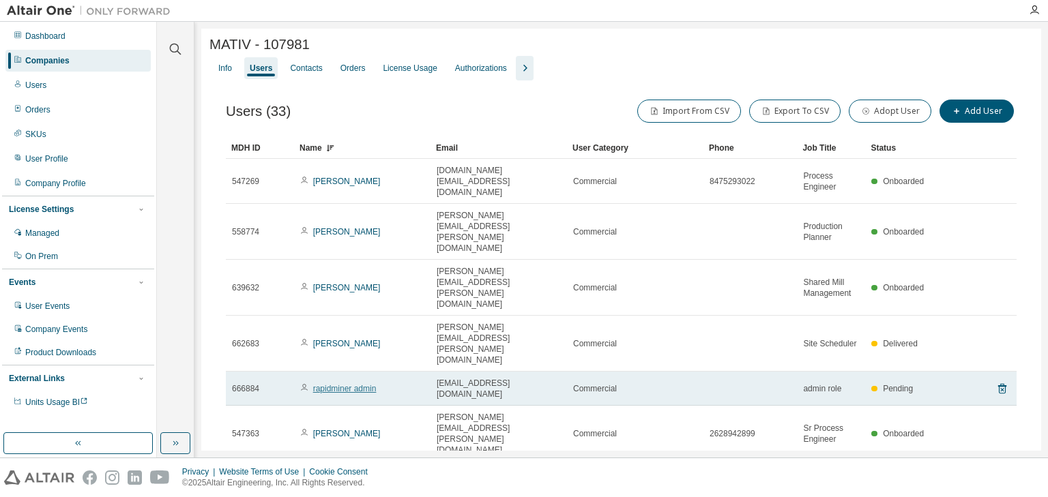
click at [349, 384] on link "rapidminer admin" at bounding box center [344, 389] width 63 height 10
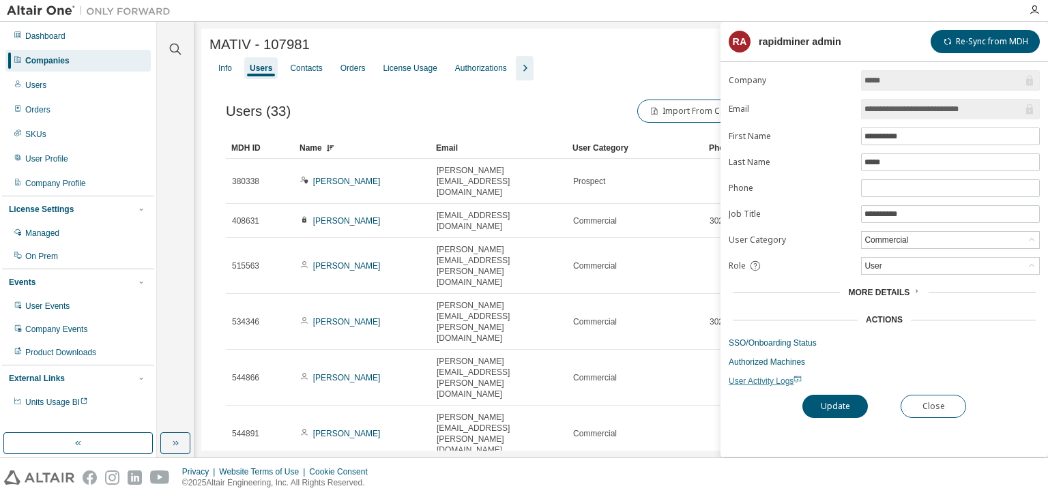
click at [756, 382] on span "User Activity Logs" at bounding box center [765, 382] width 73 height 10
click at [748, 379] on span "User Activity Logs" at bounding box center [765, 382] width 73 height 10
click at [780, 385] on div "**********" at bounding box center [883, 263] width 327 height 387
click at [778, 379] on span "User Activity Logs" at bounding box center [765, 382] width 73 height 10
click at [779, 342] on link "SSO/Onboarding Status" at bounding box center [884, 343] width 311 height 11
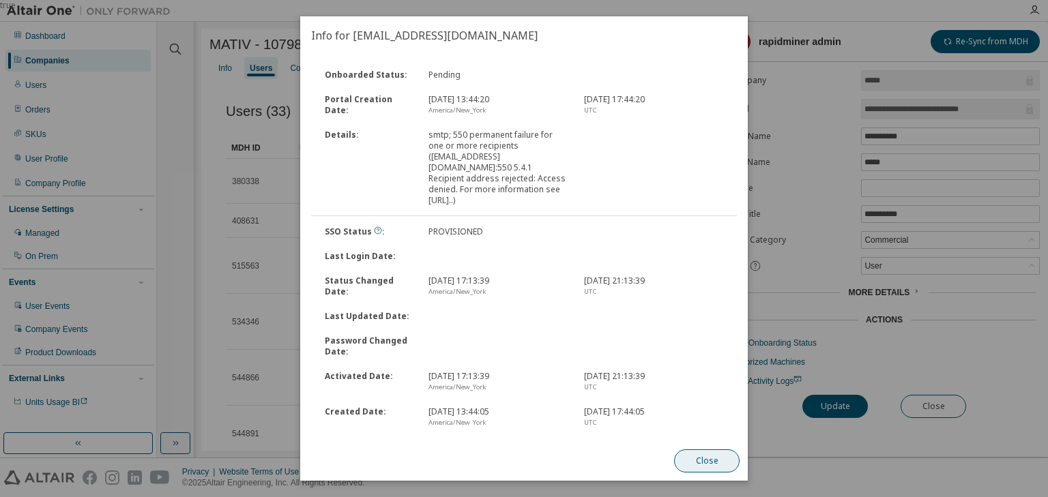
click at [691, 457] on button "Close" at bounding box center [706, 461] width 65 height 23
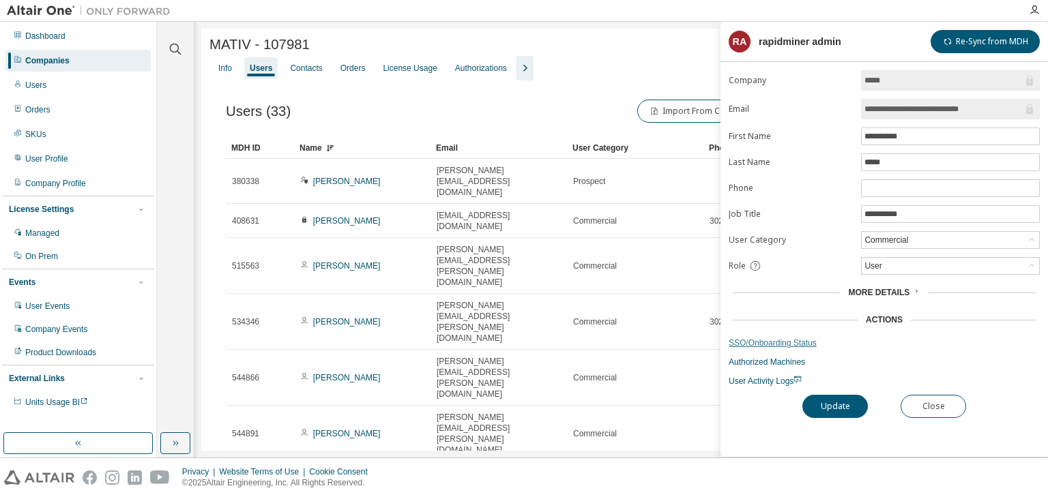
click at [752, 340] on link "SSO/Onboarding Status" at bounding box center [884, 343] width 311 height 11
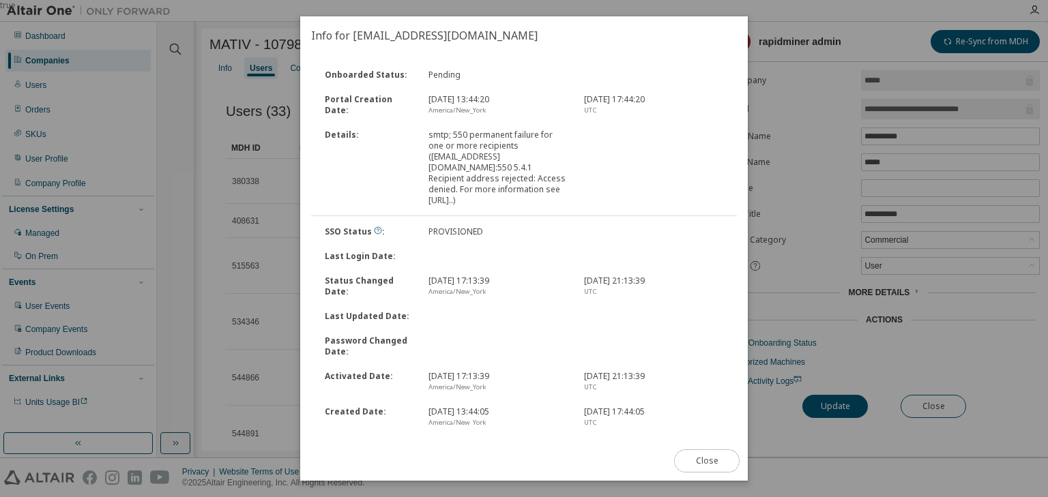
click at [695, 458] on button "Close" at bounding box center [706, 461] width 65 height 23
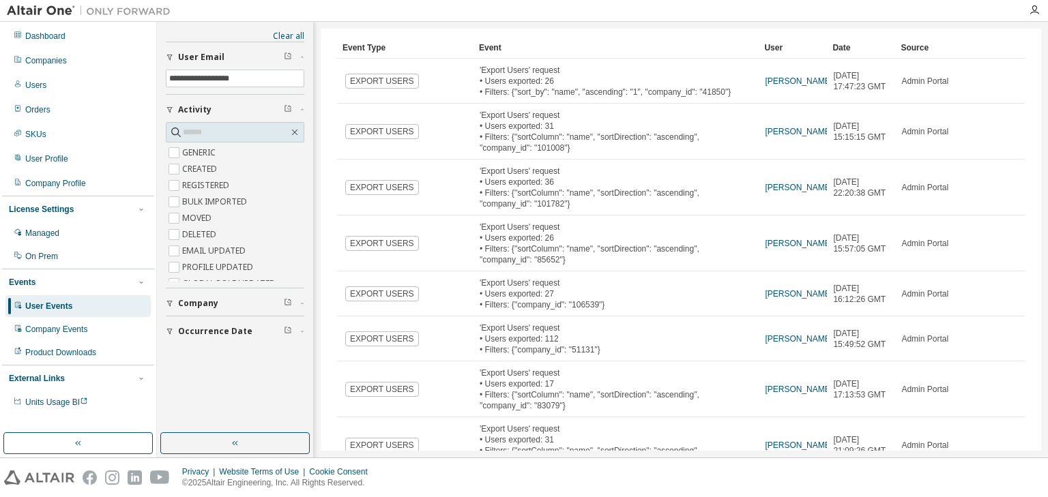
scroll to position [55, 0]
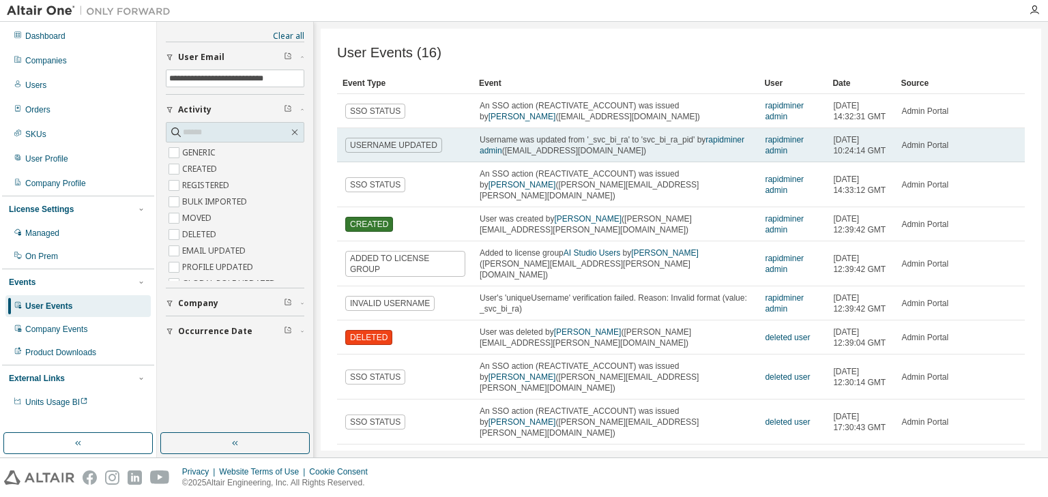
click at [694, 162] on td "Username was updated from '_svc_bi_ra' to 'svc_bi_ra_pid' by rapidminer admin (…" at bounding box center [615, 145] width 285 height 34
